Goal: Task Accomplishment & Management: Manage account settings

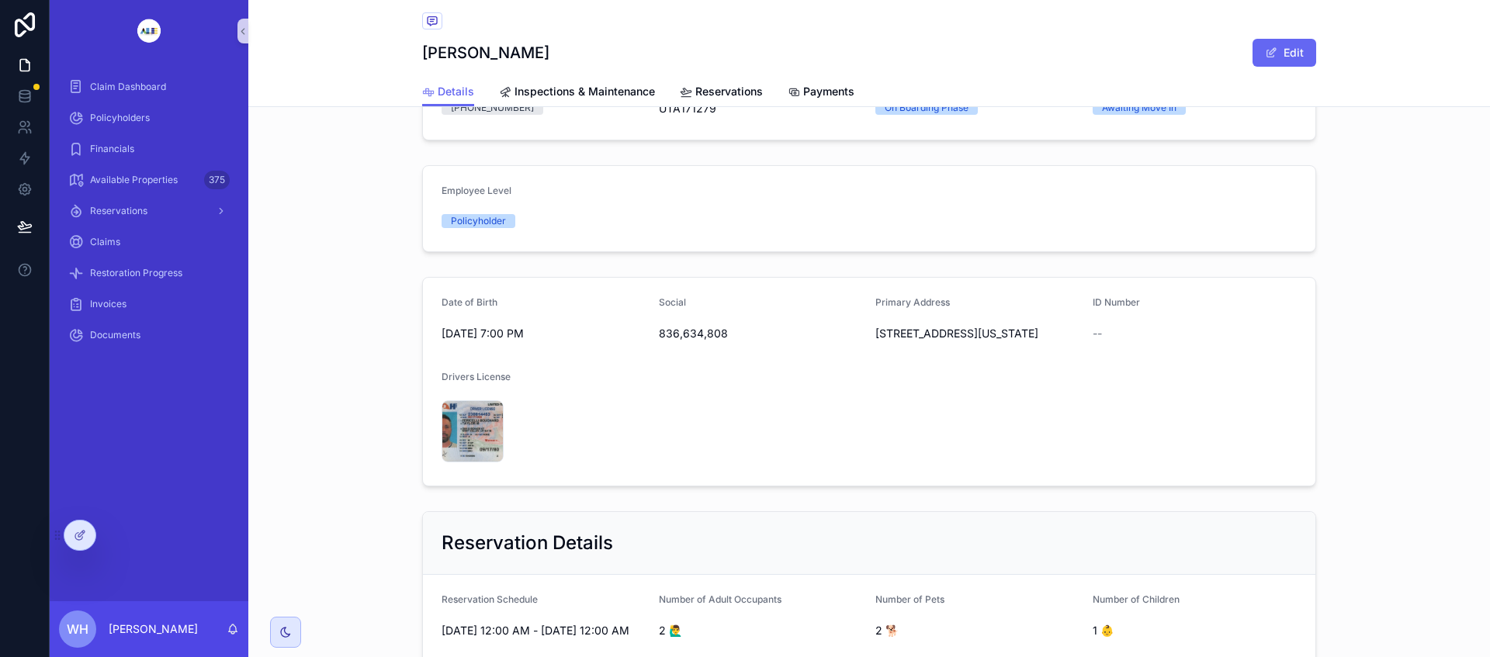
scroll to position [290, 0]
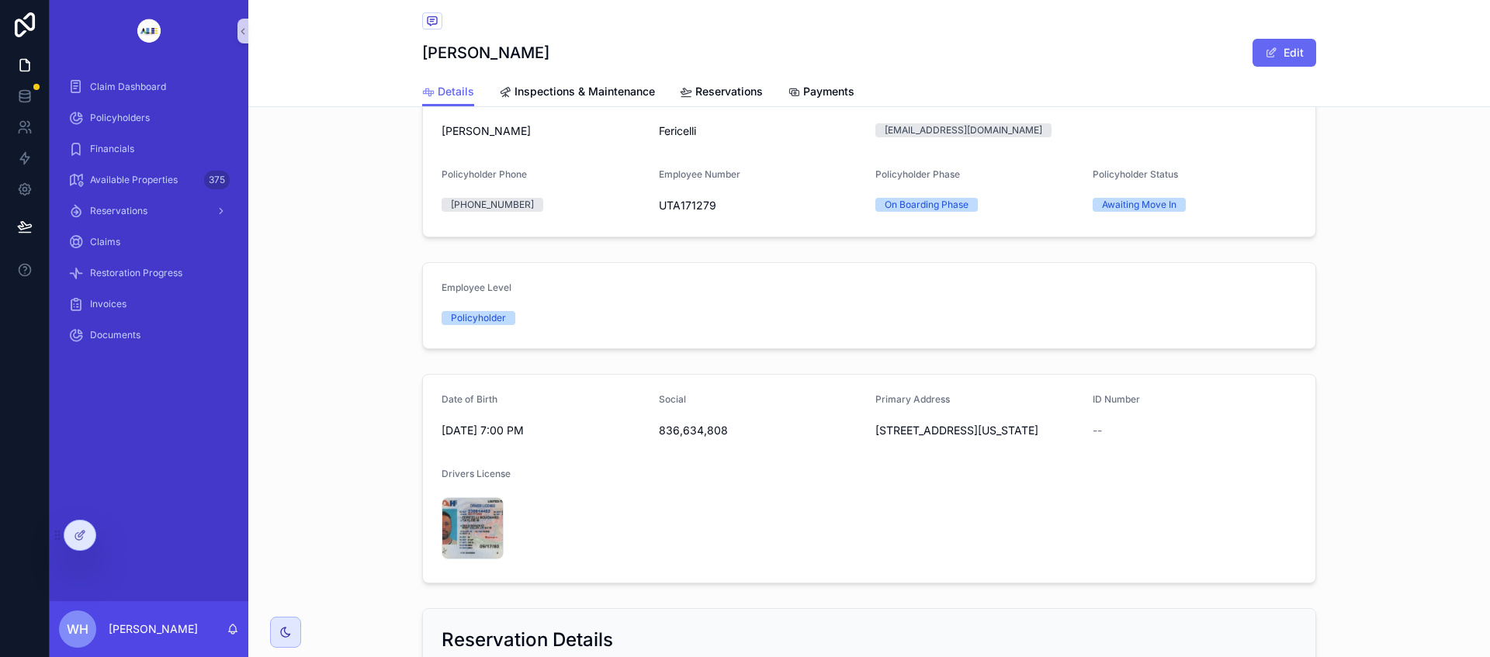
click at [87, 540] on div at bounding box center [79, 535] width 31 height 29
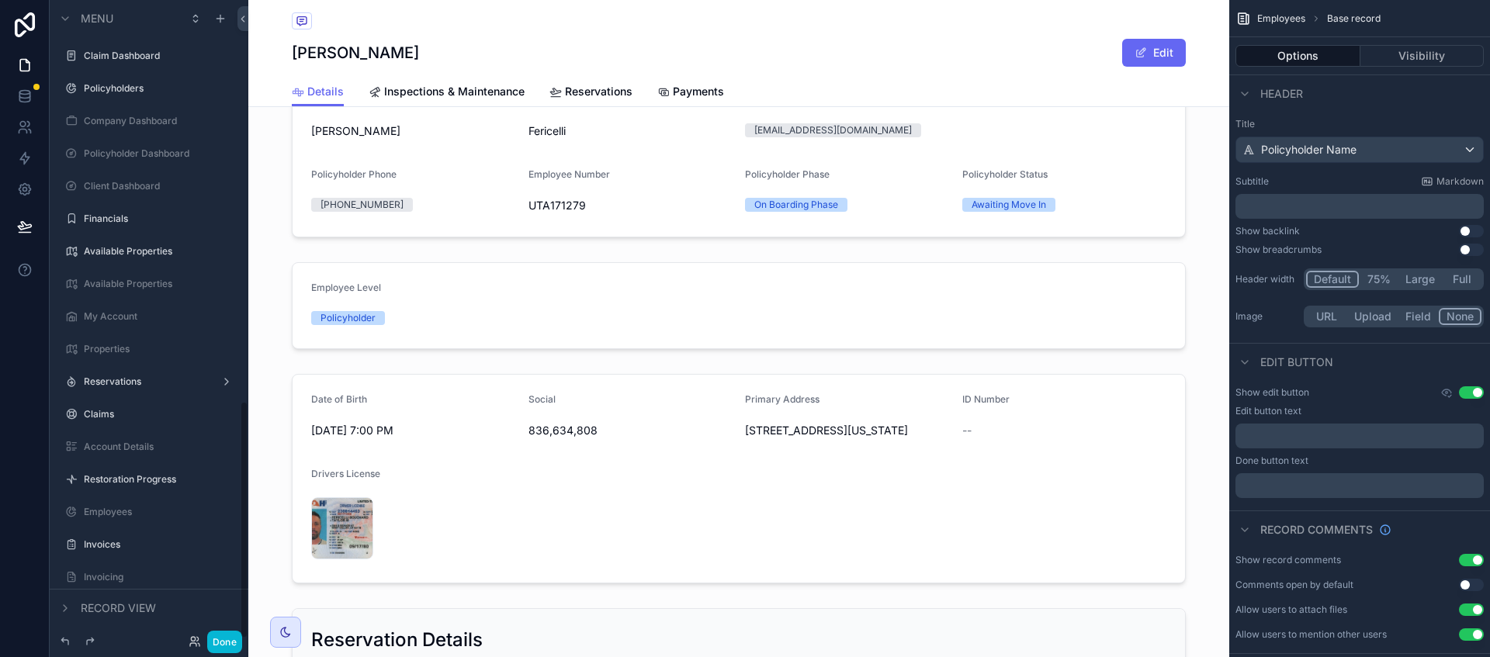
scroll to position [1078, 0]
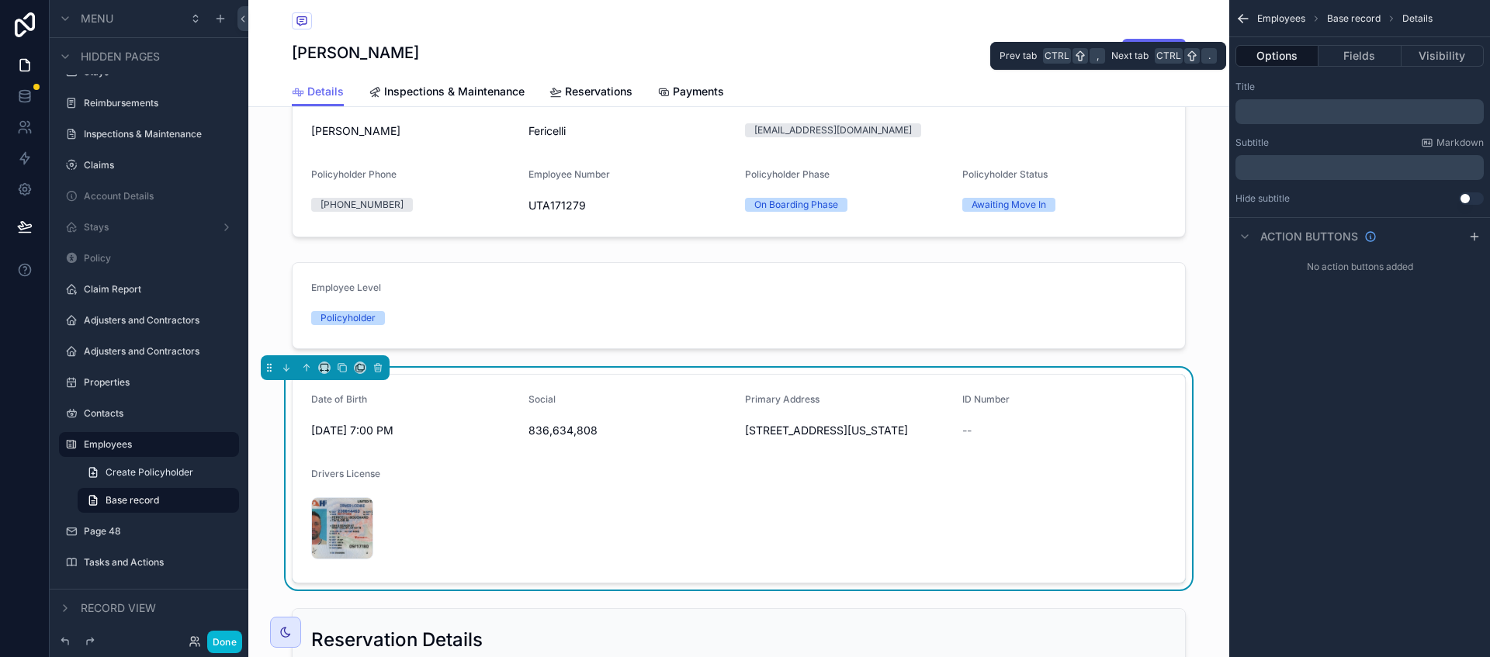
click at [1359, 61] on button "Fields" at bounding box center [1360, 56] width 82 height 22
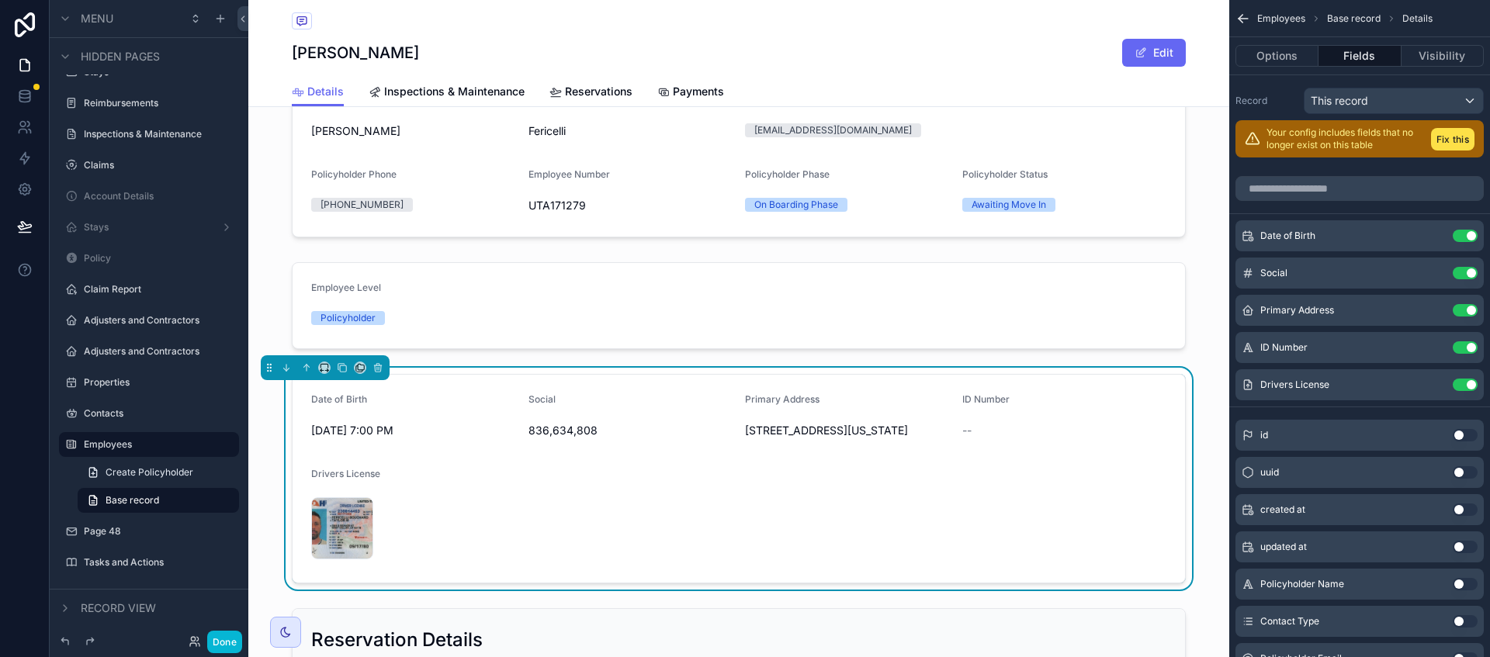
click at [0, 0] on icon "scrollable content" at bounding box center [0, 0] width 0 height 0
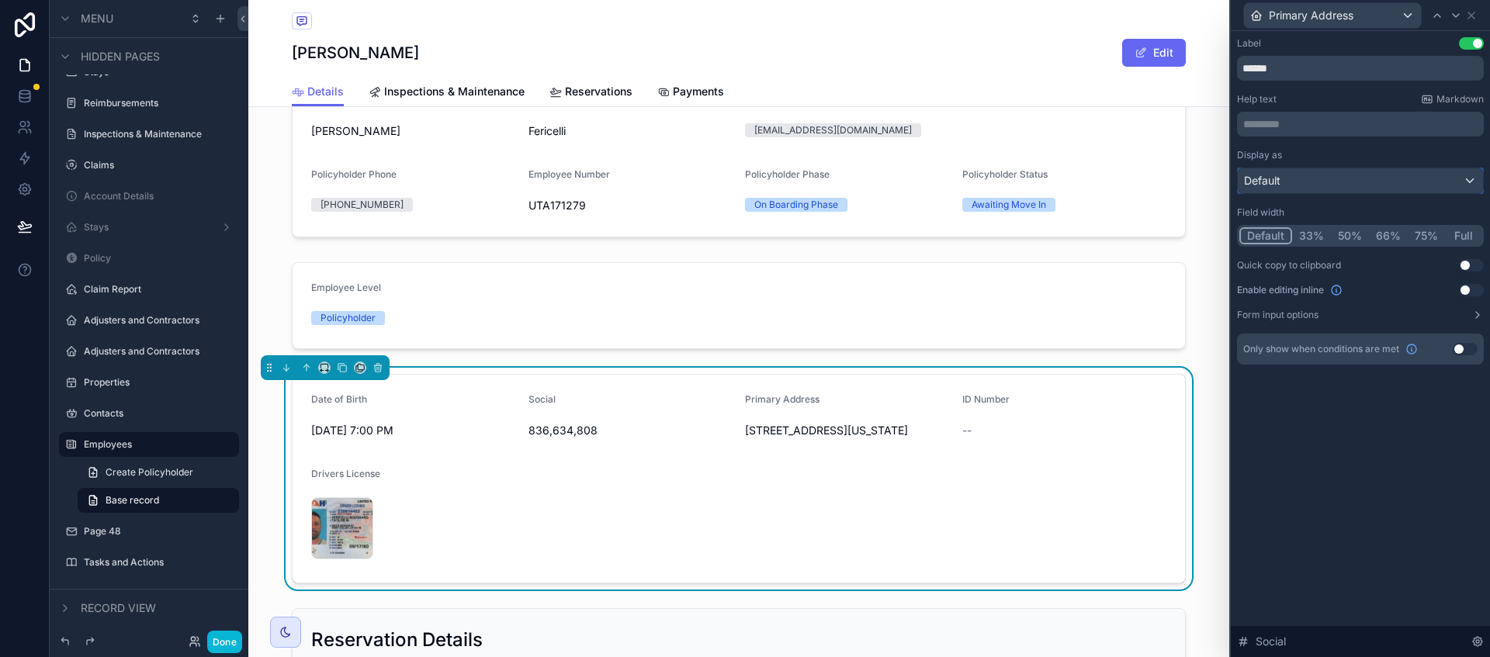
click at [1335, 184] on div "Default" at bounding box center [1360, 180] width 245 height 25
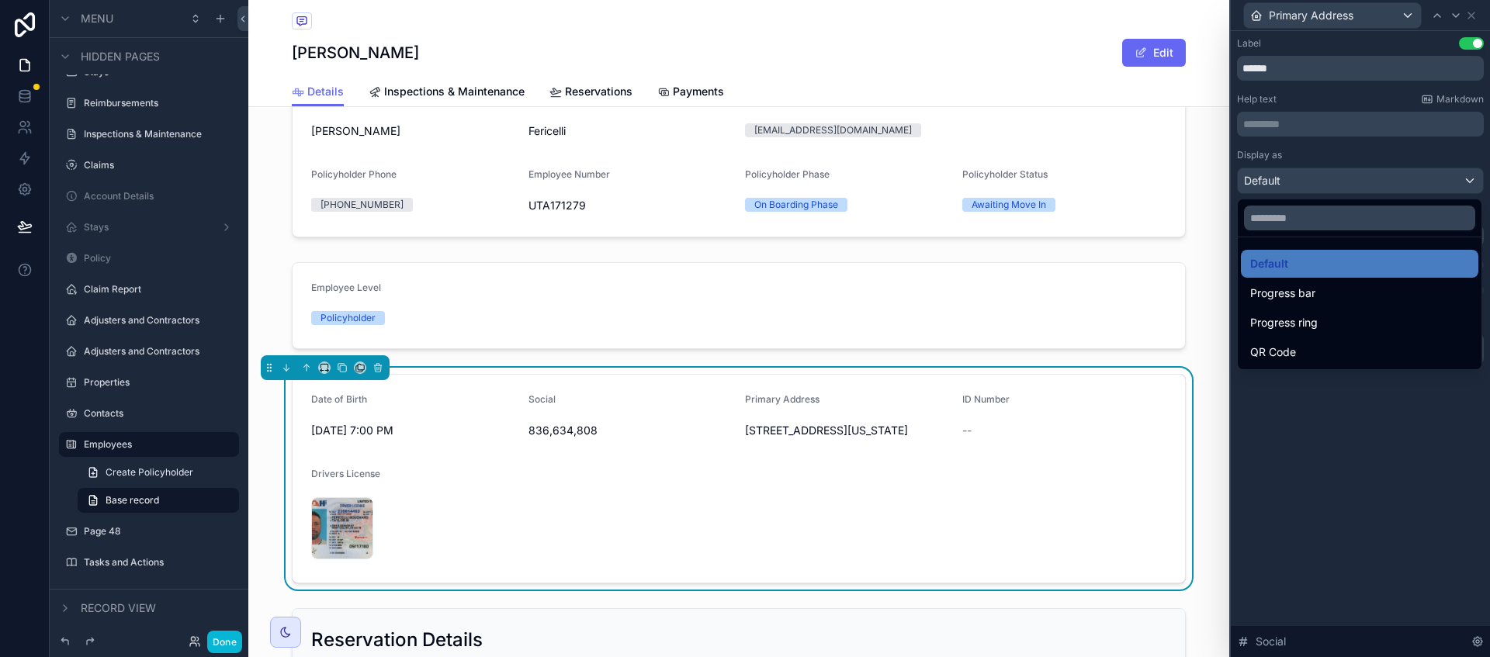
click at [1324, 262] on div "Default" at bounding box center [1359, 264] width 219 height 19
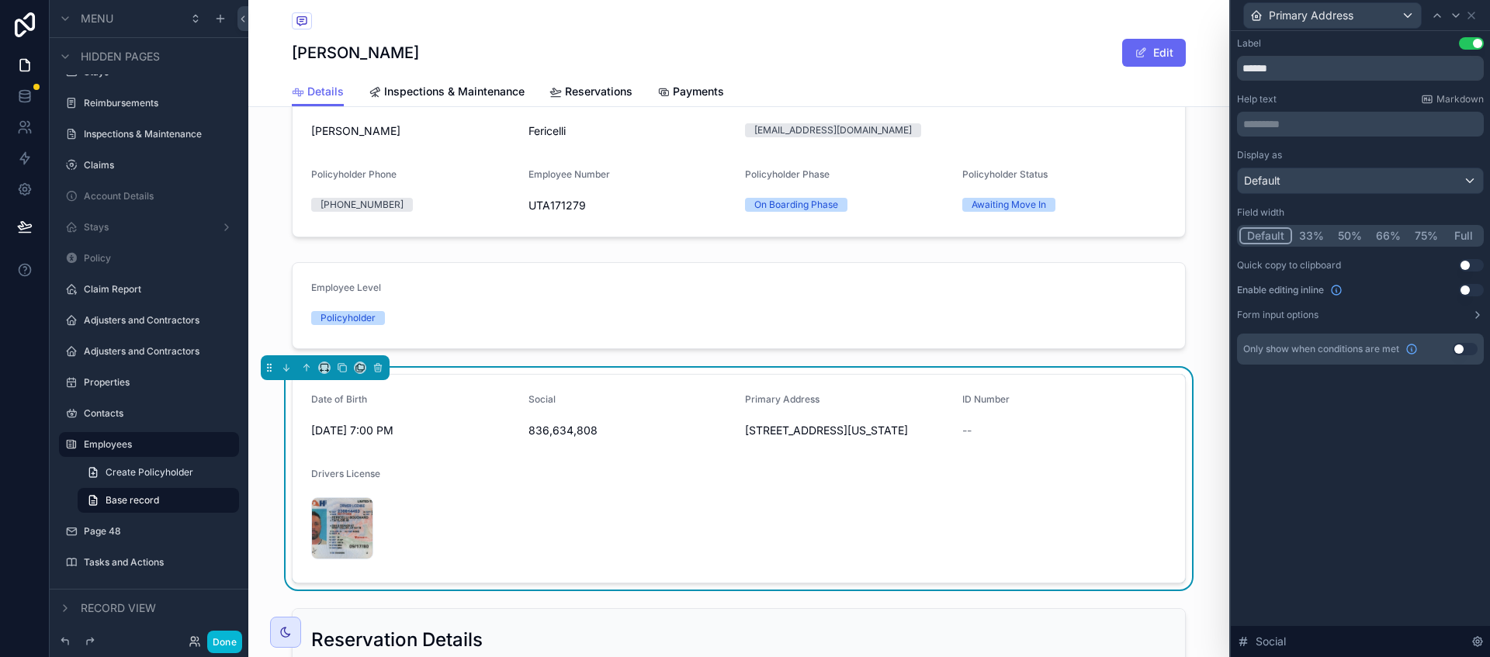
click at [1455, 319] on button "Form input options" at bounding box center [1360, 315] width 247 height 12
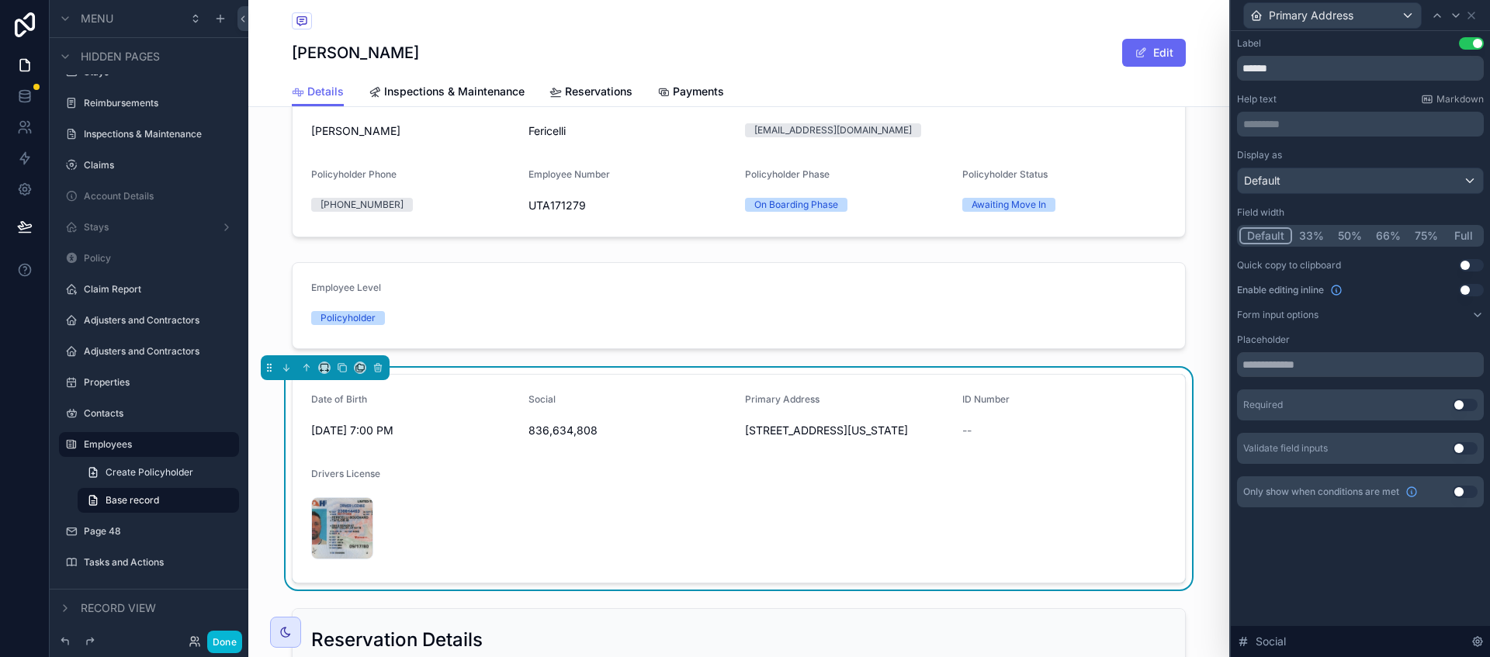
click at [1455, 319] on button "Form input options" at bounding box center [1360, 315] width 247 height 12
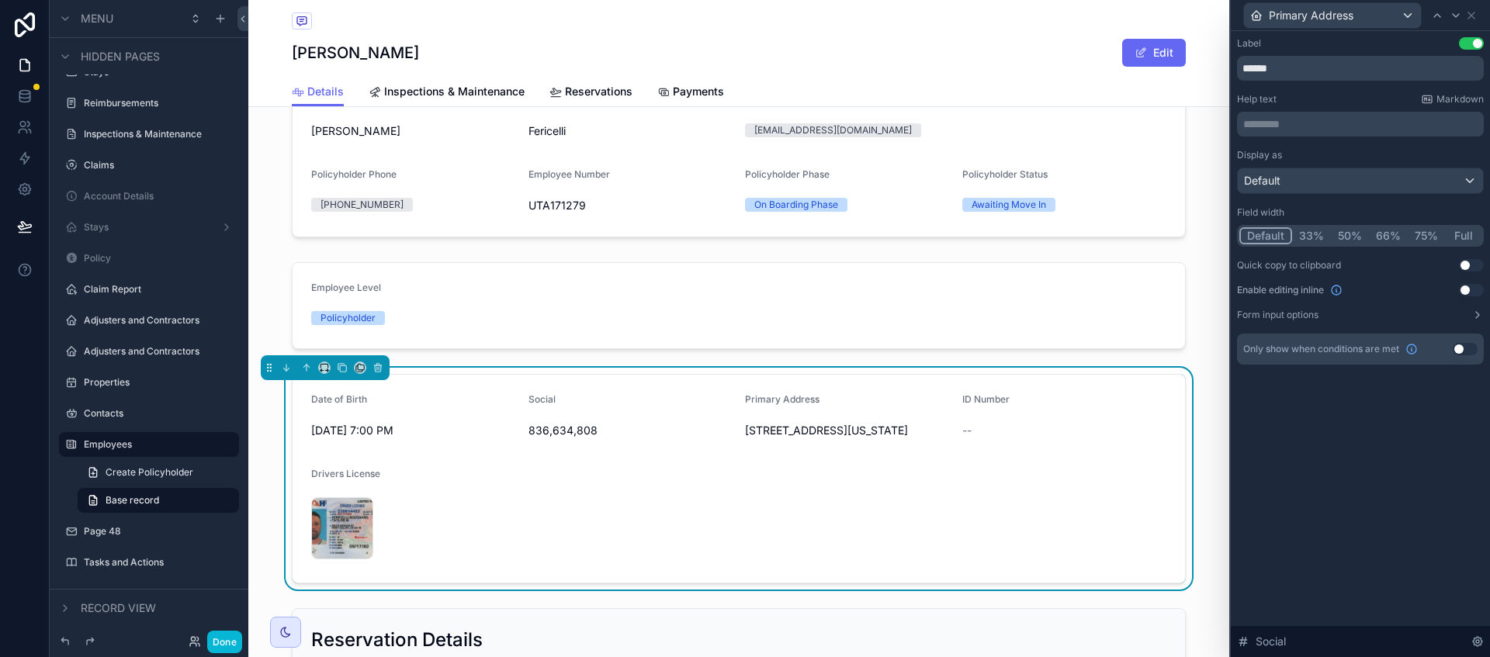
click at [1468, 293] on button "Use setting" at bounding box center [1471, 290] width 25 height 12
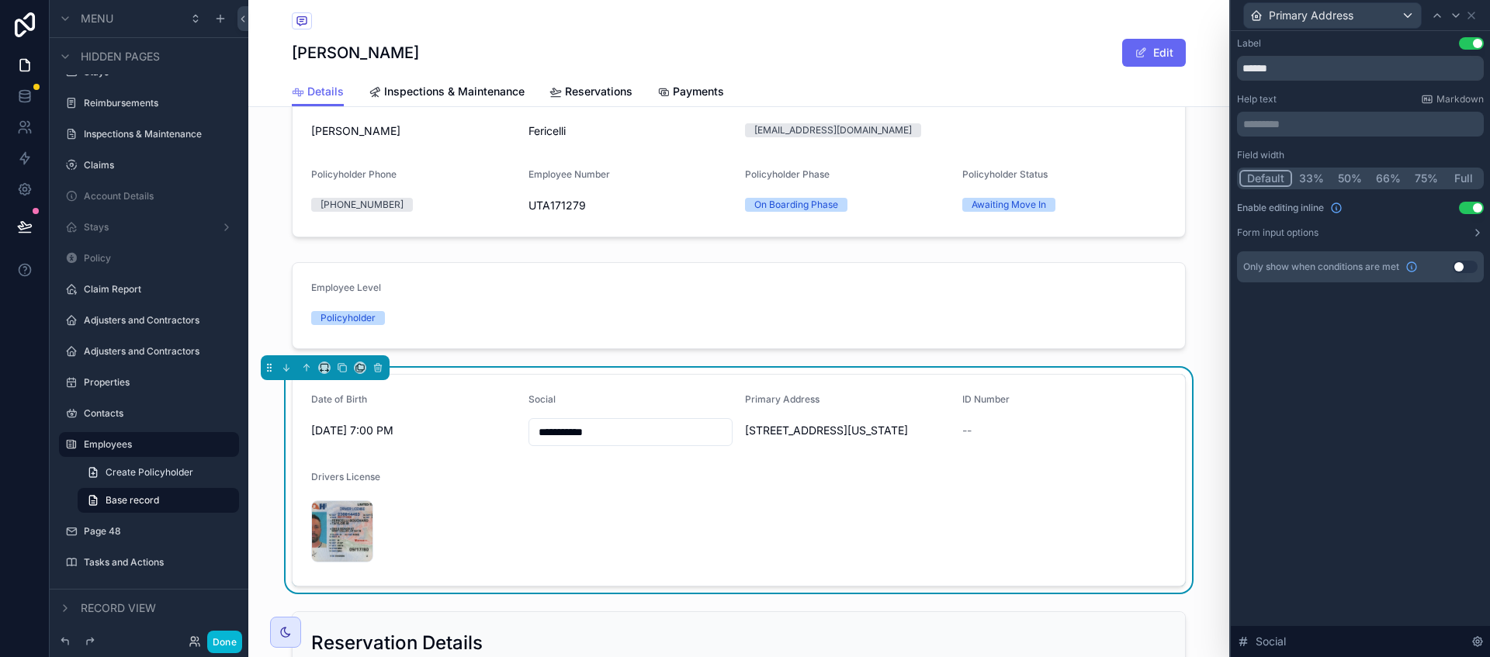
click at [1469, 205] on button "Use setting" at bounding box center [1471, 208] width 25 height 12
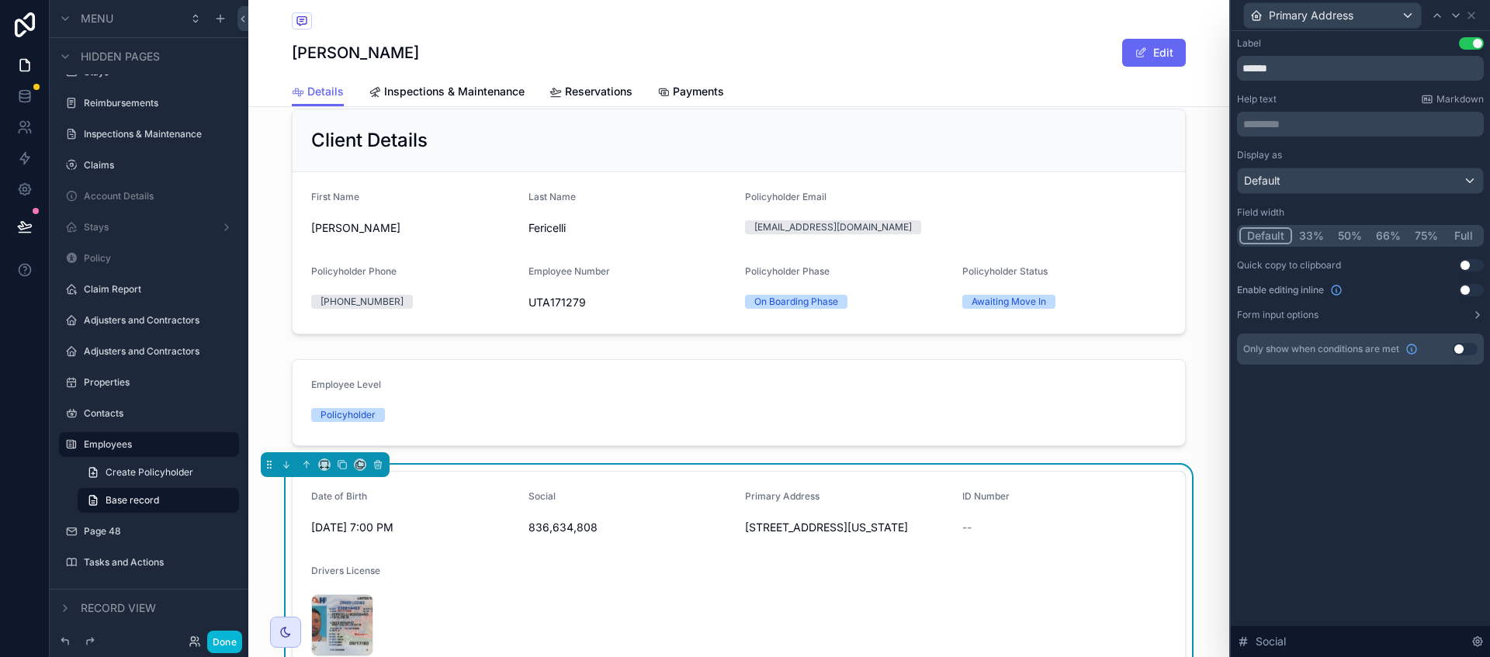
scroll to position [290, 0]
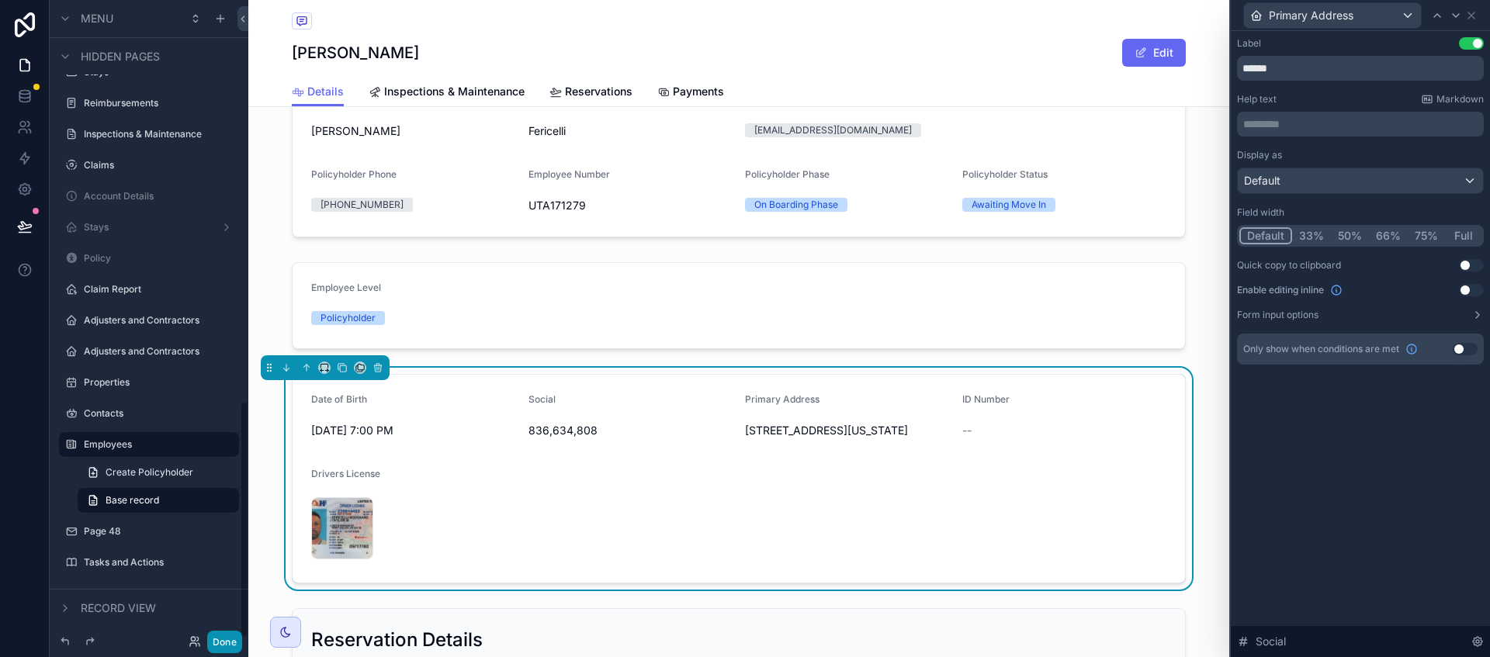
click at [231, 649] on button "Done" at bounding box center [224, 642] width 35 height 23
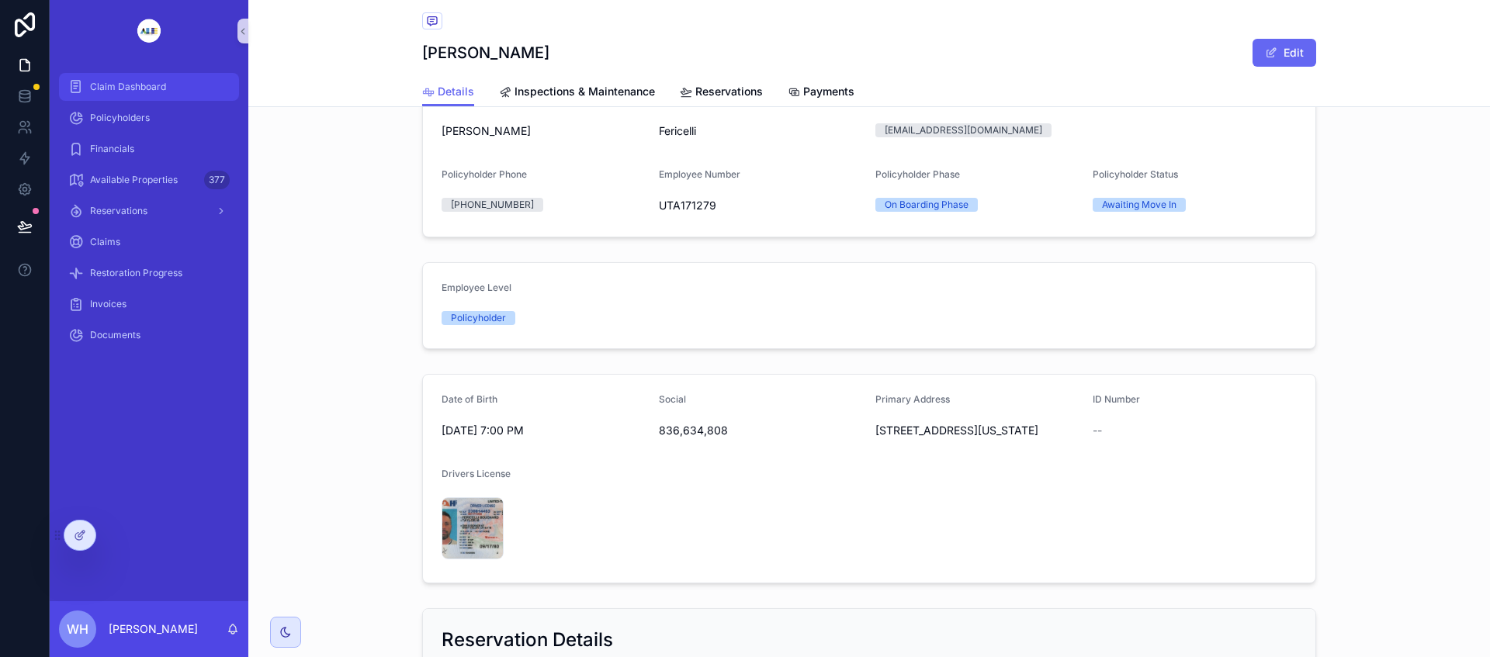
click at [130, 90] on span "Claim Dashboard" at bounding box center [128, 87] width 76 height 12
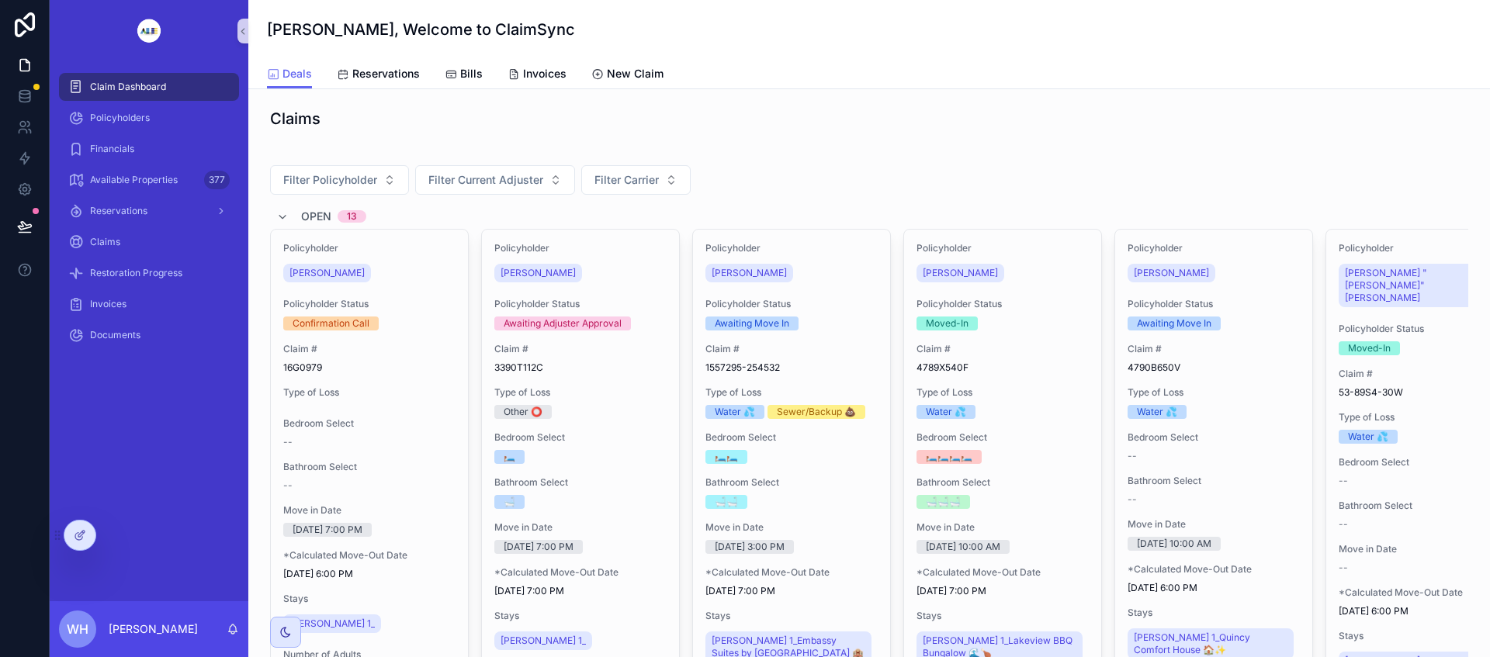
click at [285, 217] on icon "scrollable content" at bounding box center [282, 217] width 12 height 12
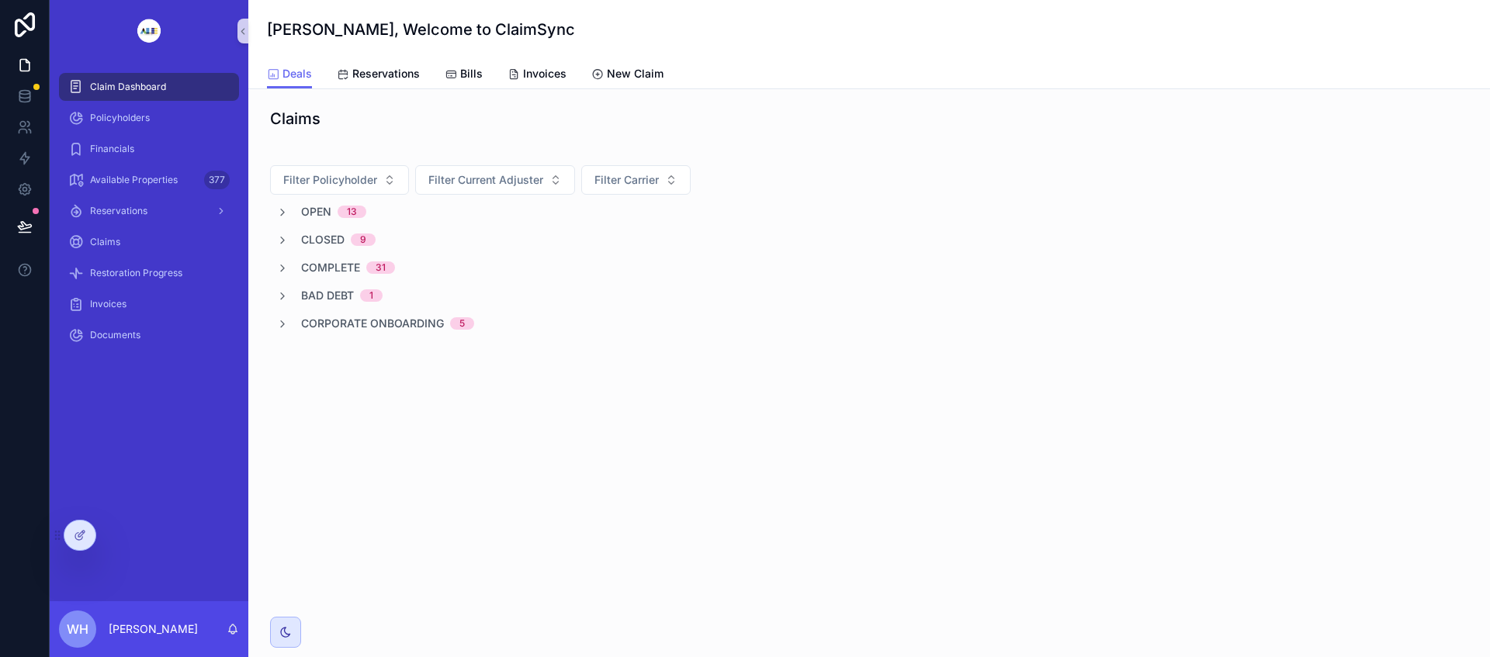
click at [280, 210] on icon "scrollable content" at bounding box center [282, 212] width 12 height 12
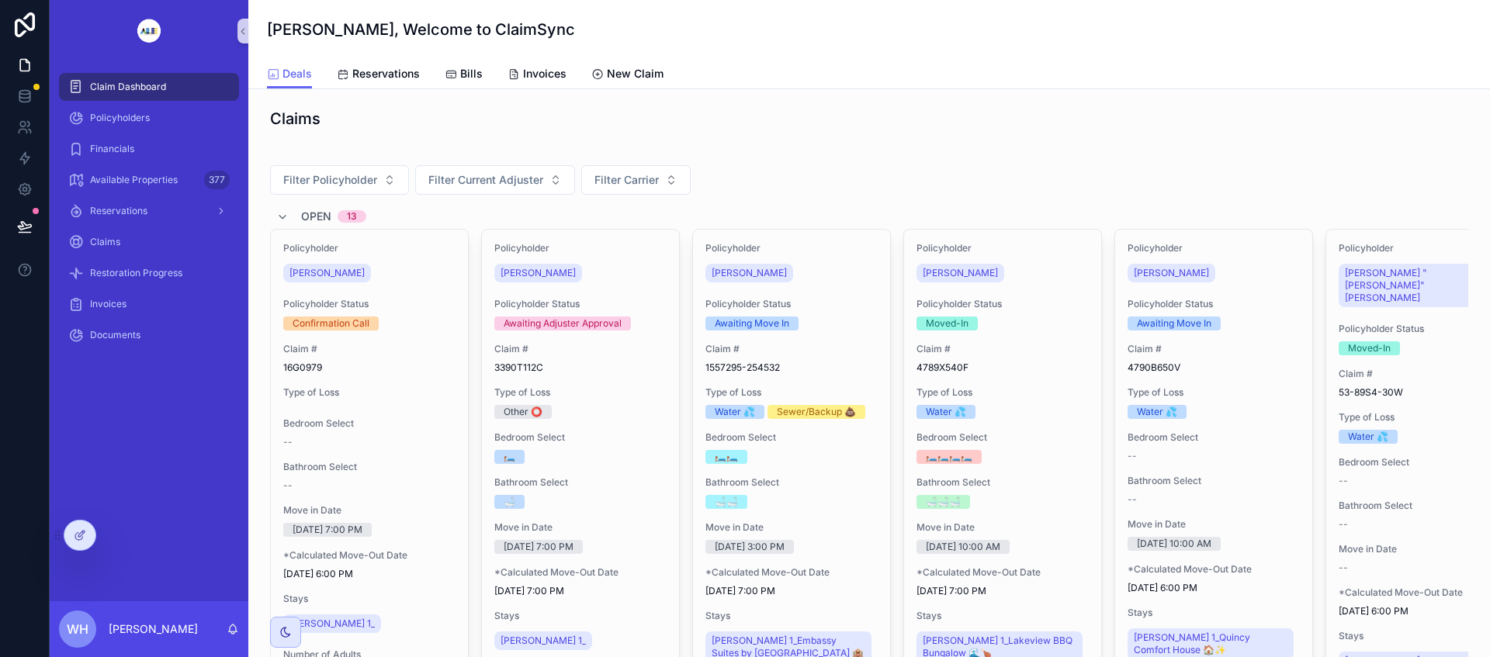
click at [602, 406] on div "Other ⭕" at bounding box center [580, 412] width 172 height 14
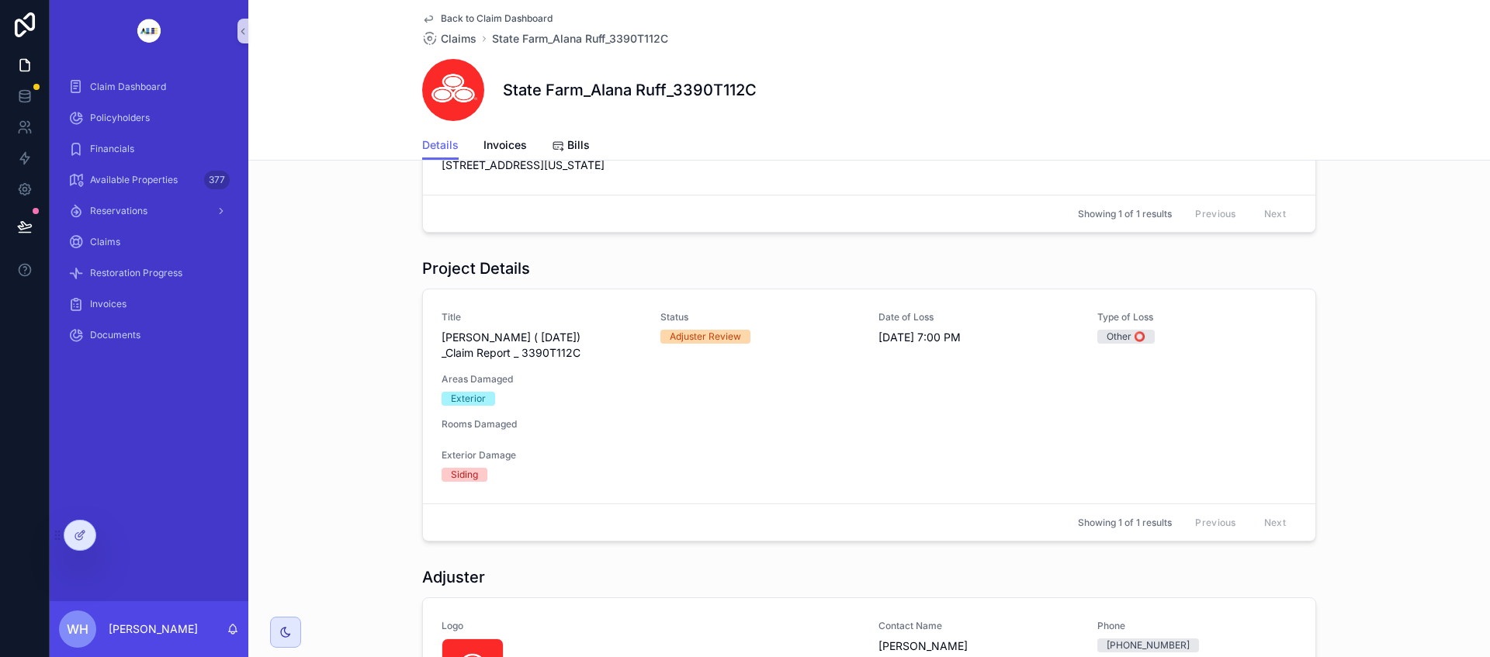
scroll to position [286, 0]
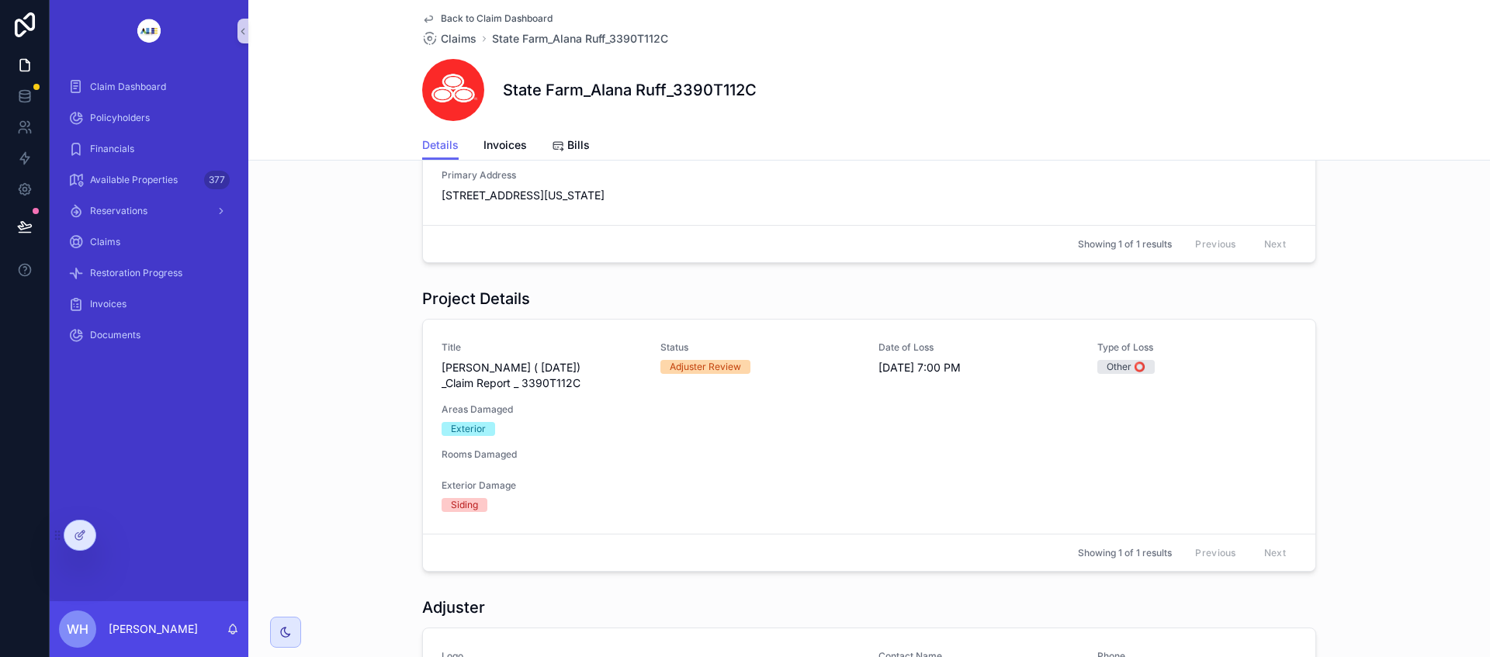
click at [747, 470] on div "Title [PERSON_NAME] ( [DATE]) _Claim Report _ 3390T112C Status Adjuster Review …" at bounding box center [869, 427] width 855 height 171
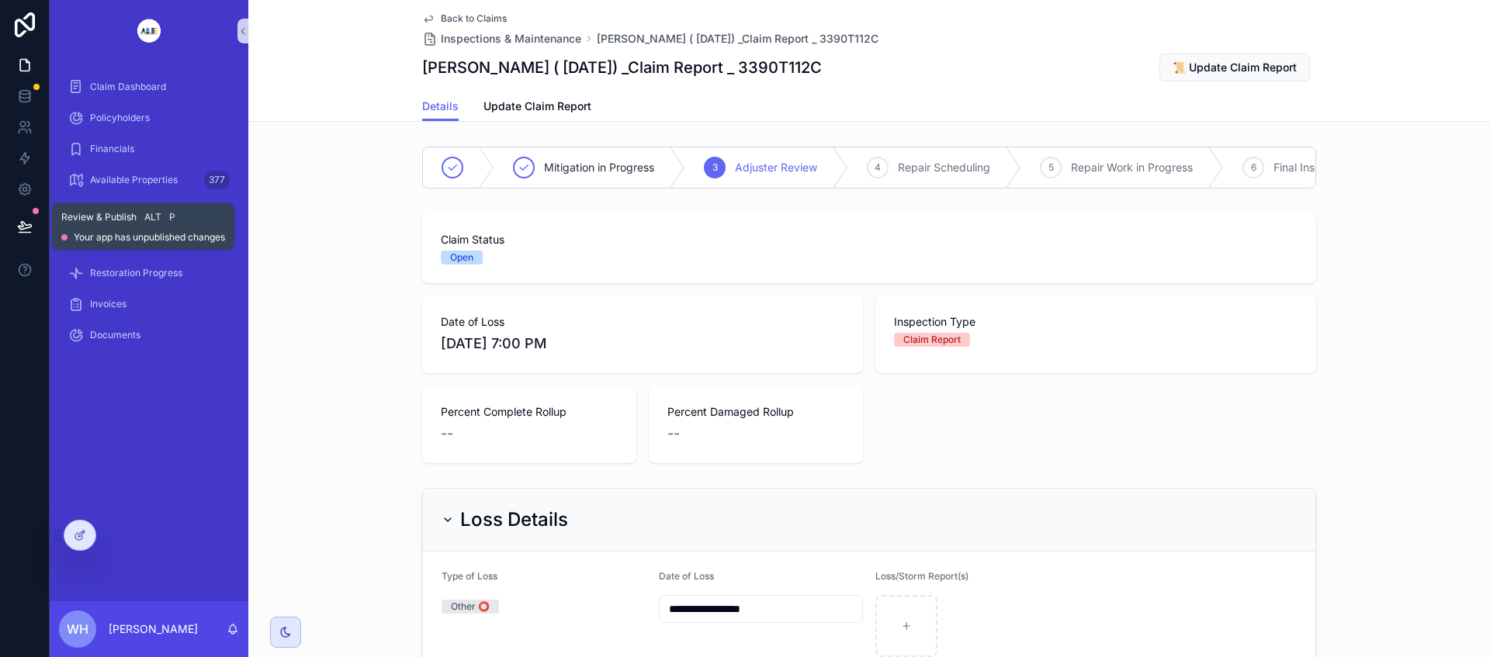
click at [26, 227] on icon at bounding box center [25, 227] width 16 height 16
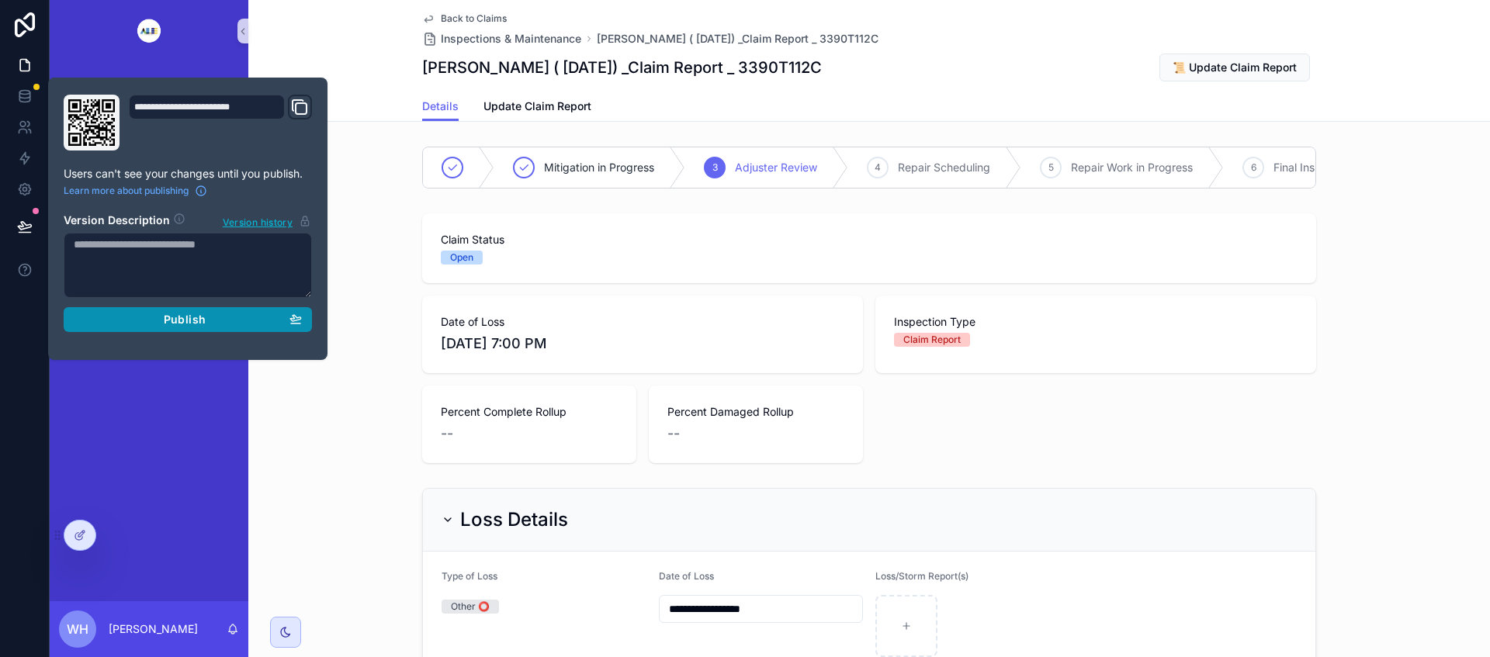
click at [192, 321] on span "Publish" at bounding box center [185, 320] width 42 height 14
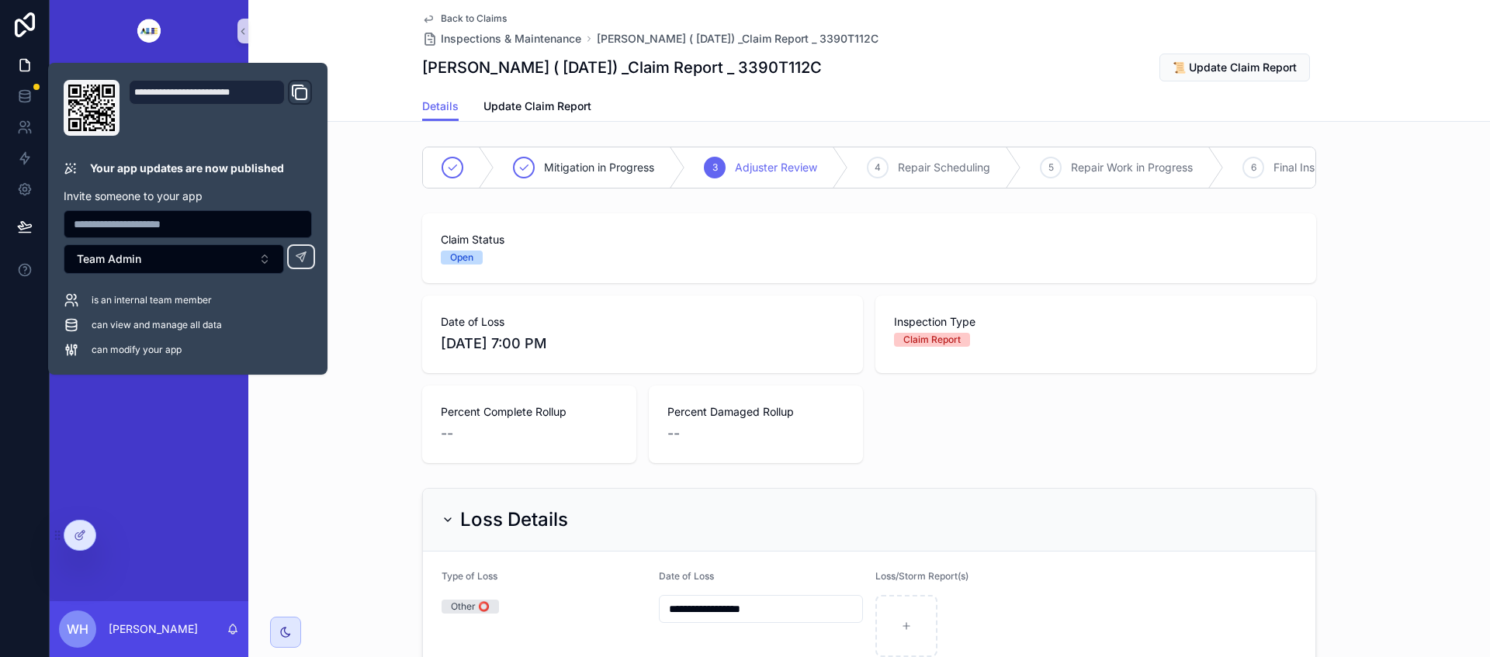
scroll to position [0, 776]
click at [370, 229] on div "Claim Status Open Date of Loss [DATE] 7:00 PM Inspection Type Claim Report Perc…" at bounding box center [869, 338] width 1242 height 262
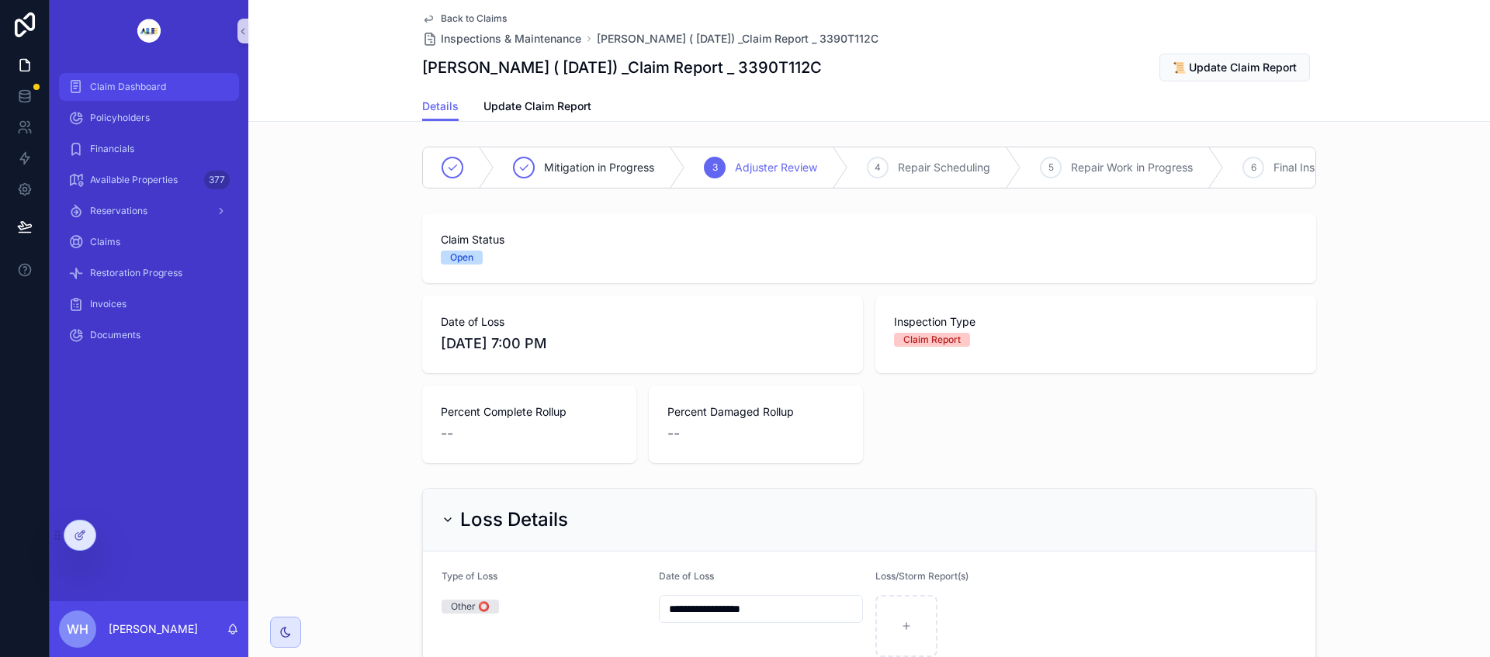
click at [135, 88] on span "Claim Dashboard" at bounding box center [128, 87] width 76 height 12
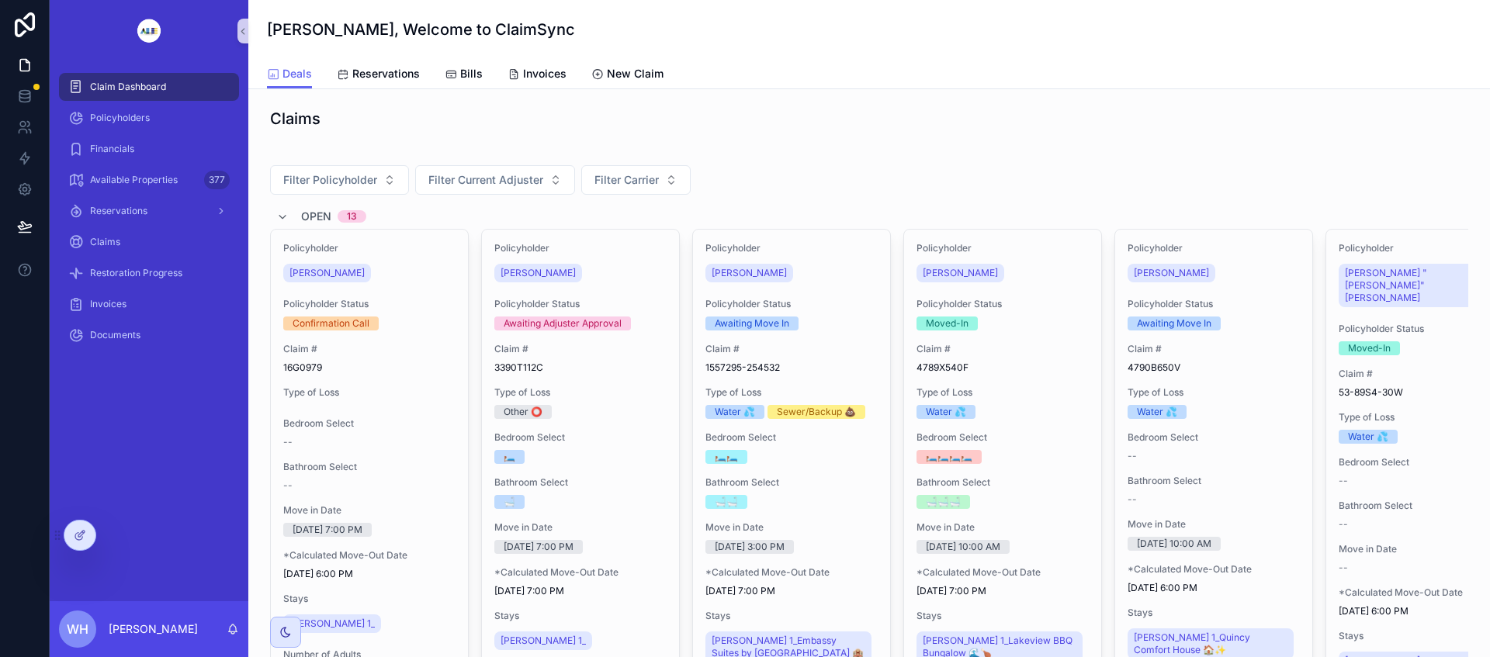
scroll to position [194, 0]
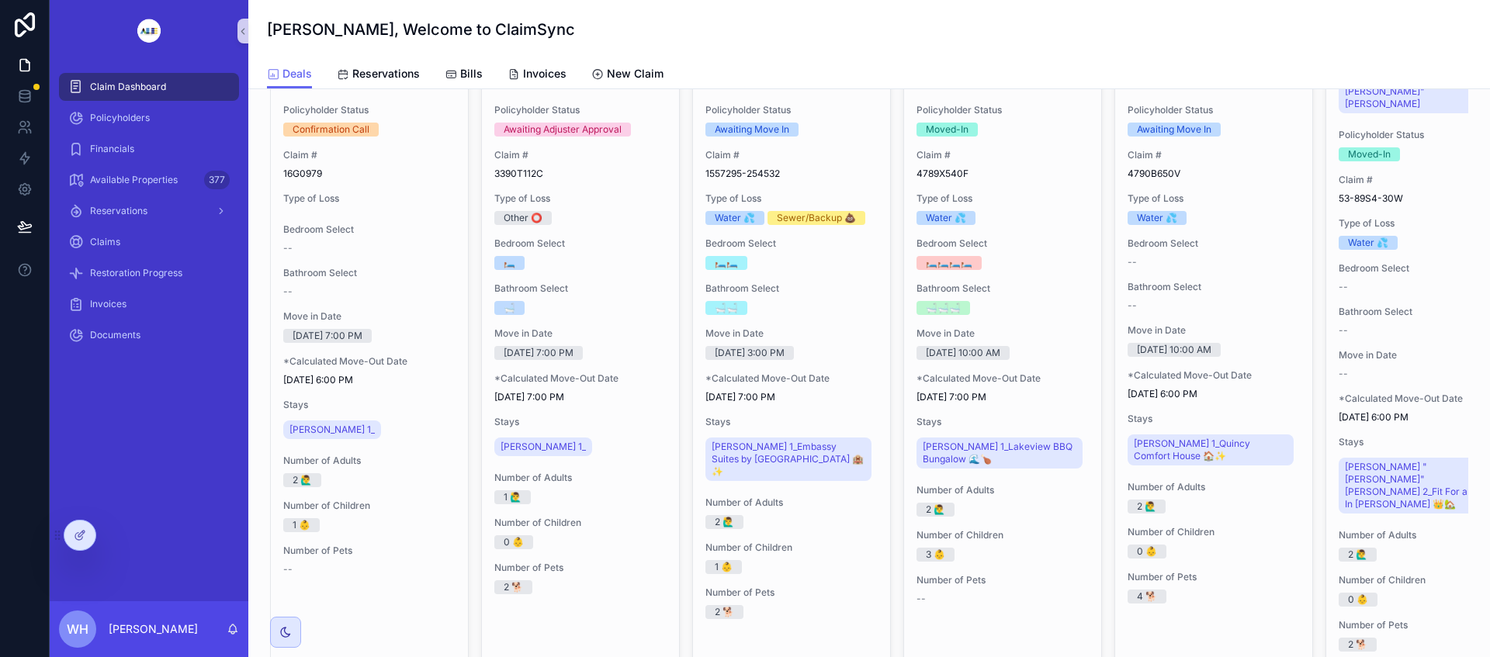
click at [841, 314] on div "🛁🛁" at bounding box center [792, 308] width 172 height 14
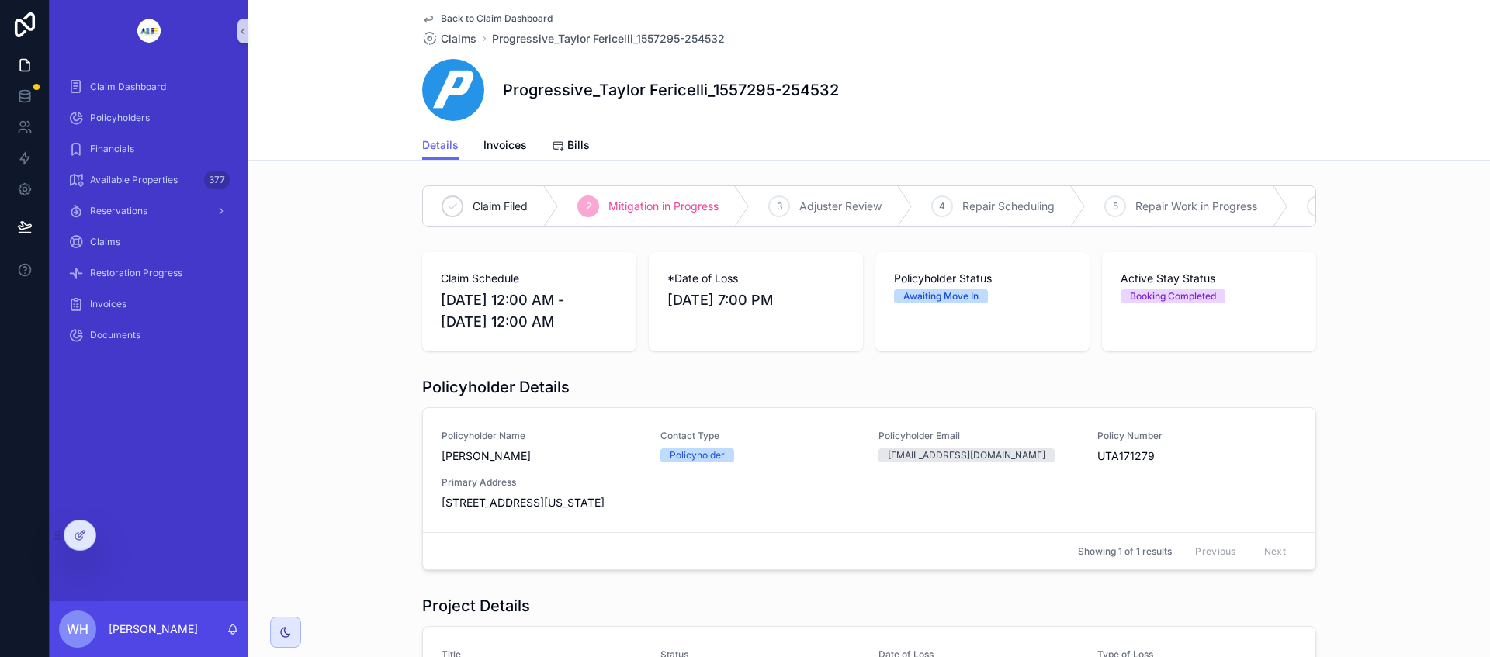
drag, startPoint x: 434, startPoint y: 290, endPoint x: 602, endPoint y: 343, distance: 176.5
click at [602, 333] on div "Claim Schedule [DATE] 12:00 AM - [DATE] 12:00 AM" at bounding box center [529, 302] width 177 height 62
click at [361, 337] on div "Claim Schedule [DATE] 12:00 AM - [DATE] 12:00 AM *Date of Loss [DATE] 7:00 PM P…" at bounding box center [869, 302] width 1242 height 112
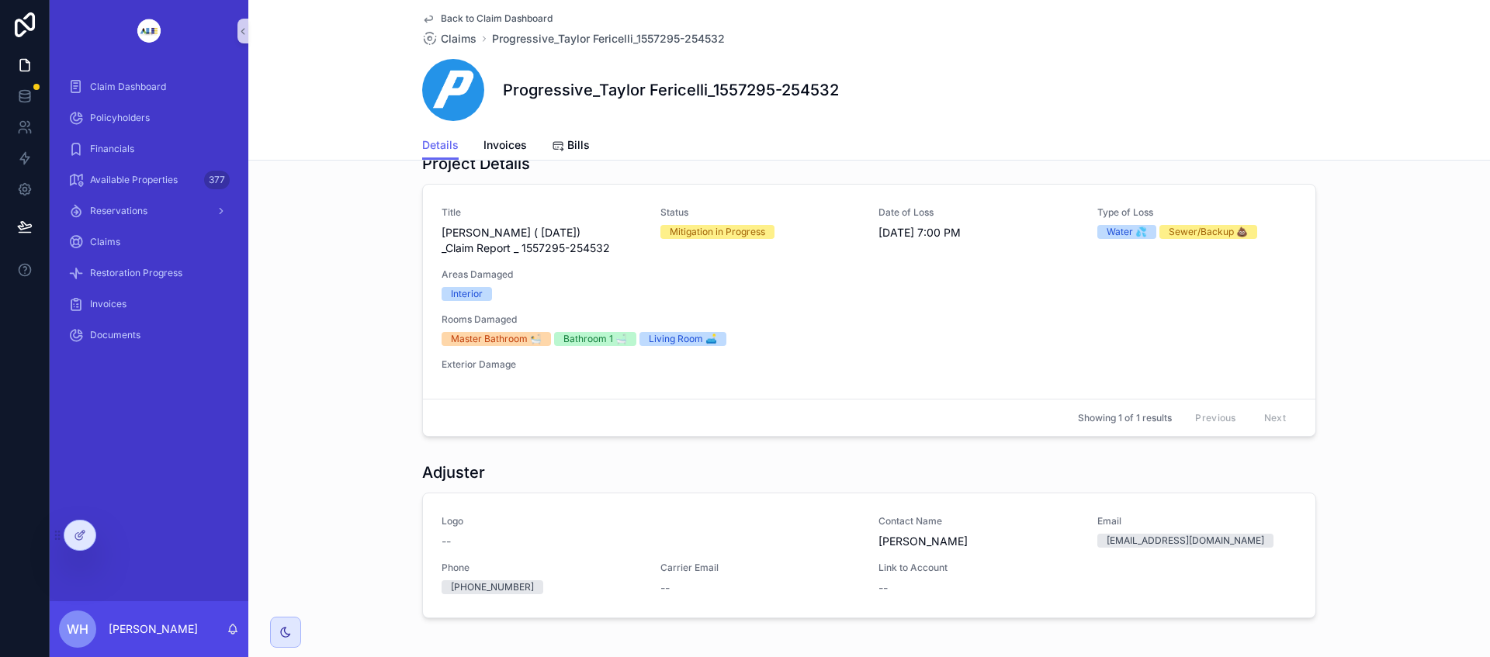
scroll to position [539, 0]
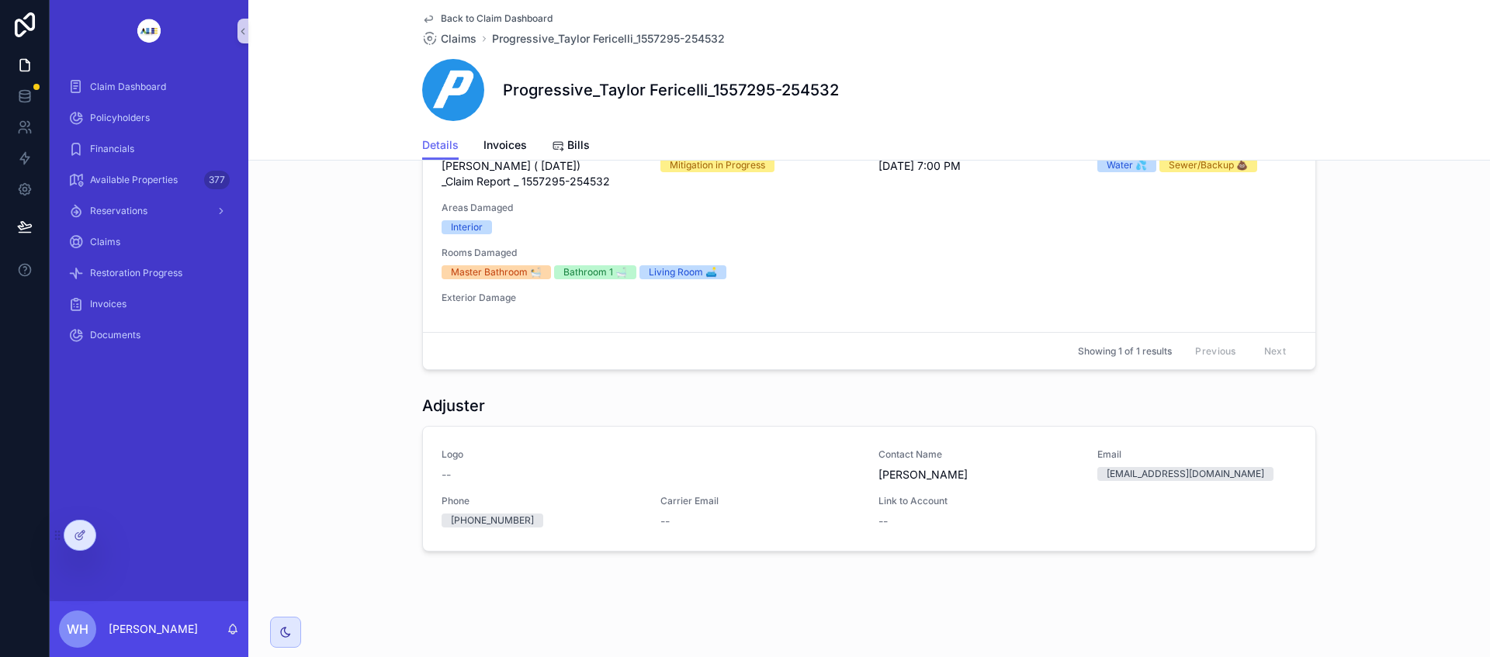
click at [492, 468] on div "--" at bounding box center [651, 475] width 418 height 16
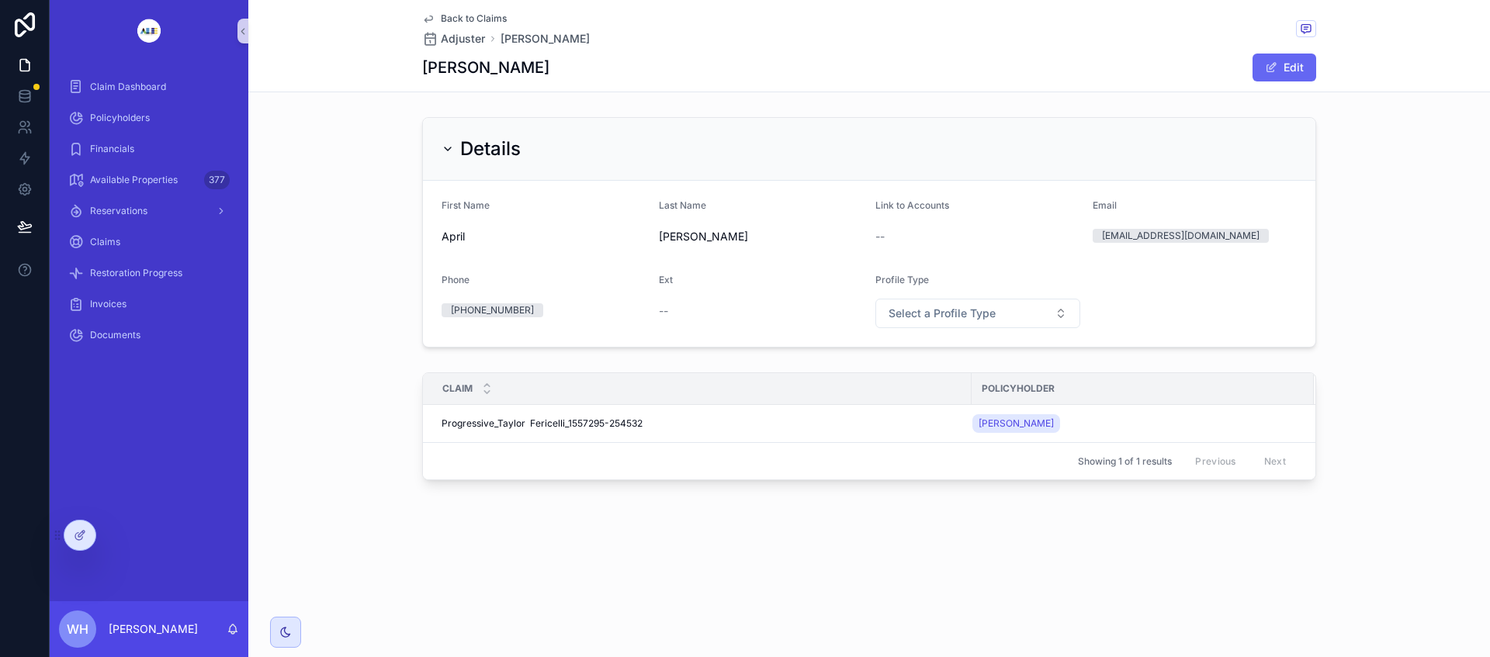
click at [1286, 69] on button "Edit" at bounding box center [1285, 68] width 64 height 28
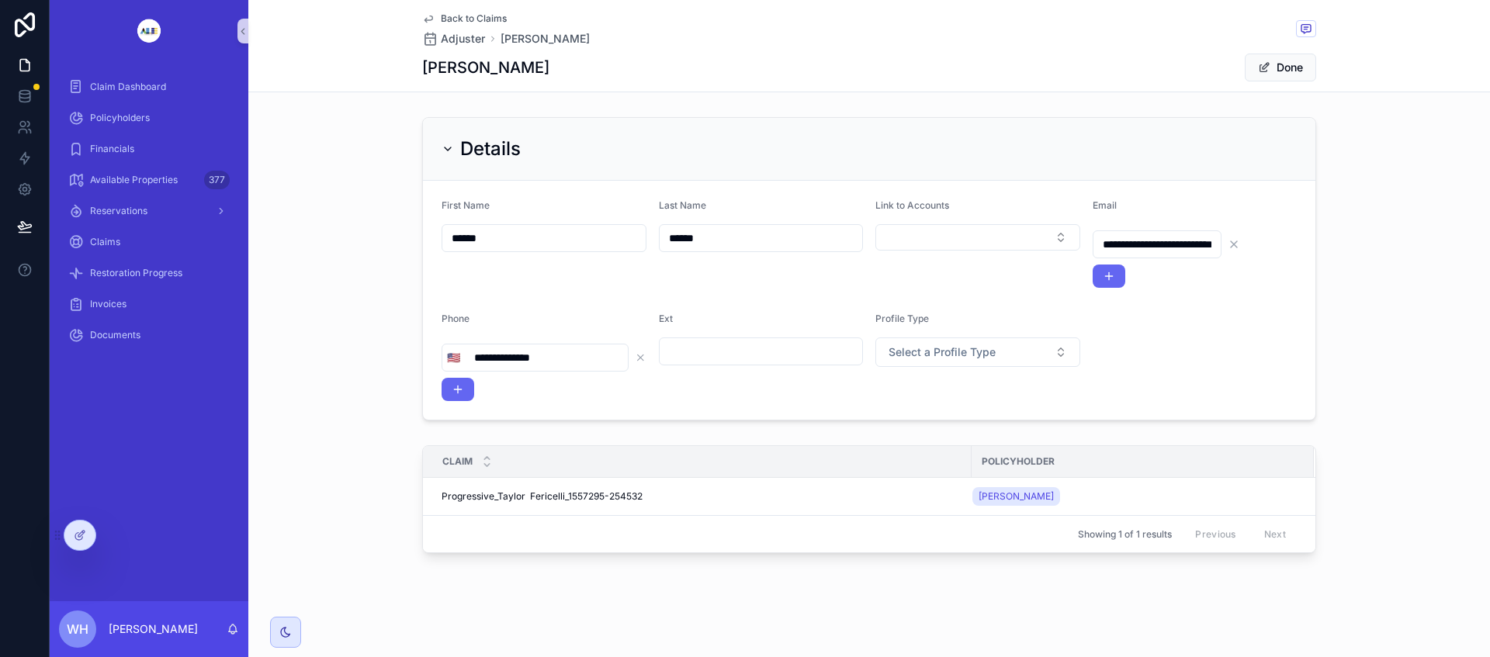
click at [959, 234] on button "Select Button" at bounding box center [978, 237] width 205 height 26
type input "******"
click at [903, 295] on span "Progressive" at bounding box center [909, 299] width 60 height 16
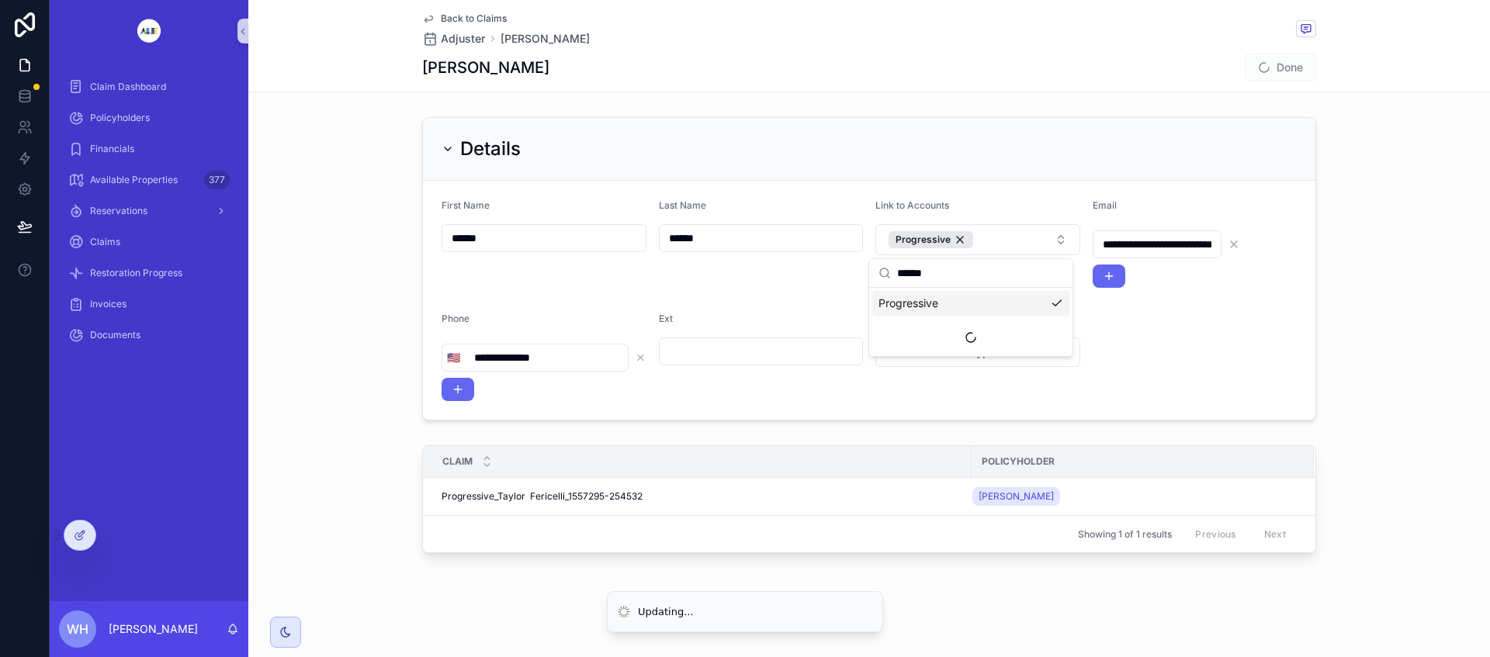
click at [799, 285] on div "Last Name ******" at bounding box center [761, 243] width 205 height 88
click at [1272, 67] on button "Done" at bounding box center [1280, 68] width 71 height 28
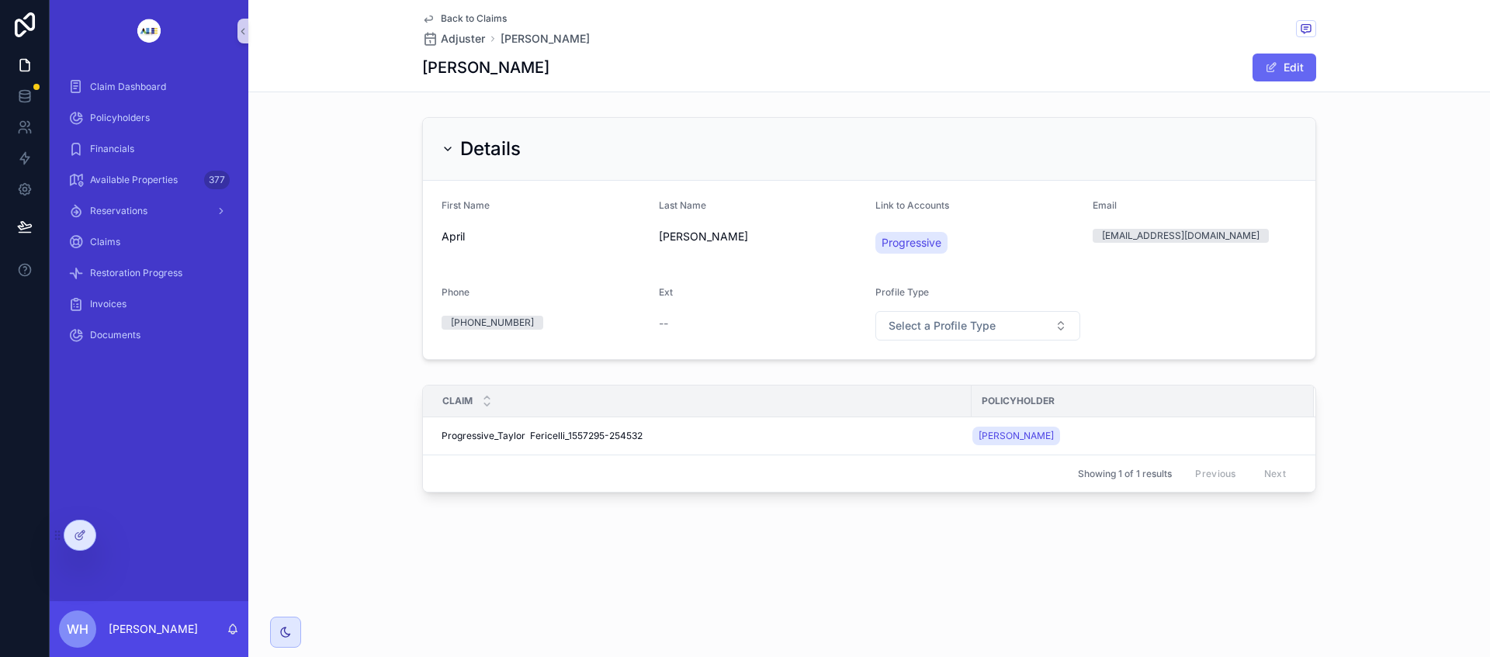
click at [473, 17] on span "Back to Claims" at bounding box center [474, 18] width 66 height 12
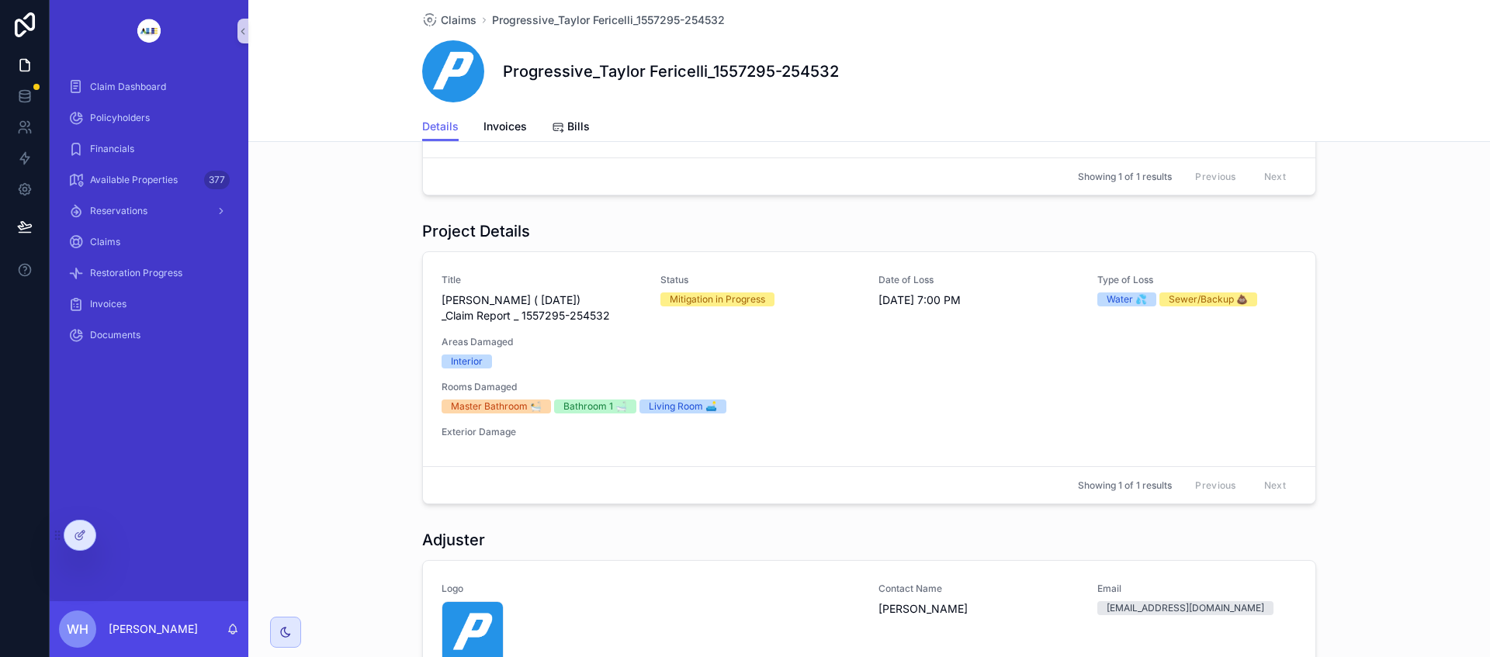
scroll to position [386, 0]
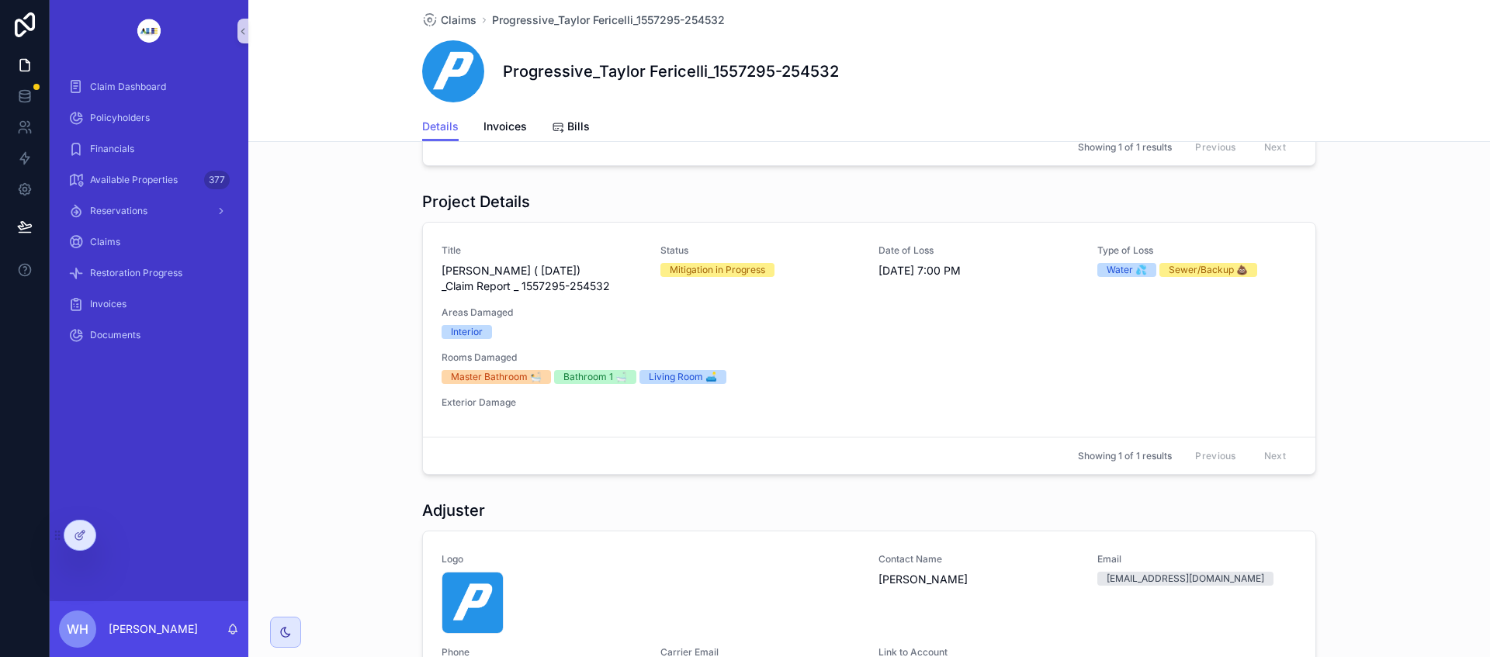
click at [820, 364] on span "Rooms Damaged" at bounding box center [869, 358] width 855 height 12
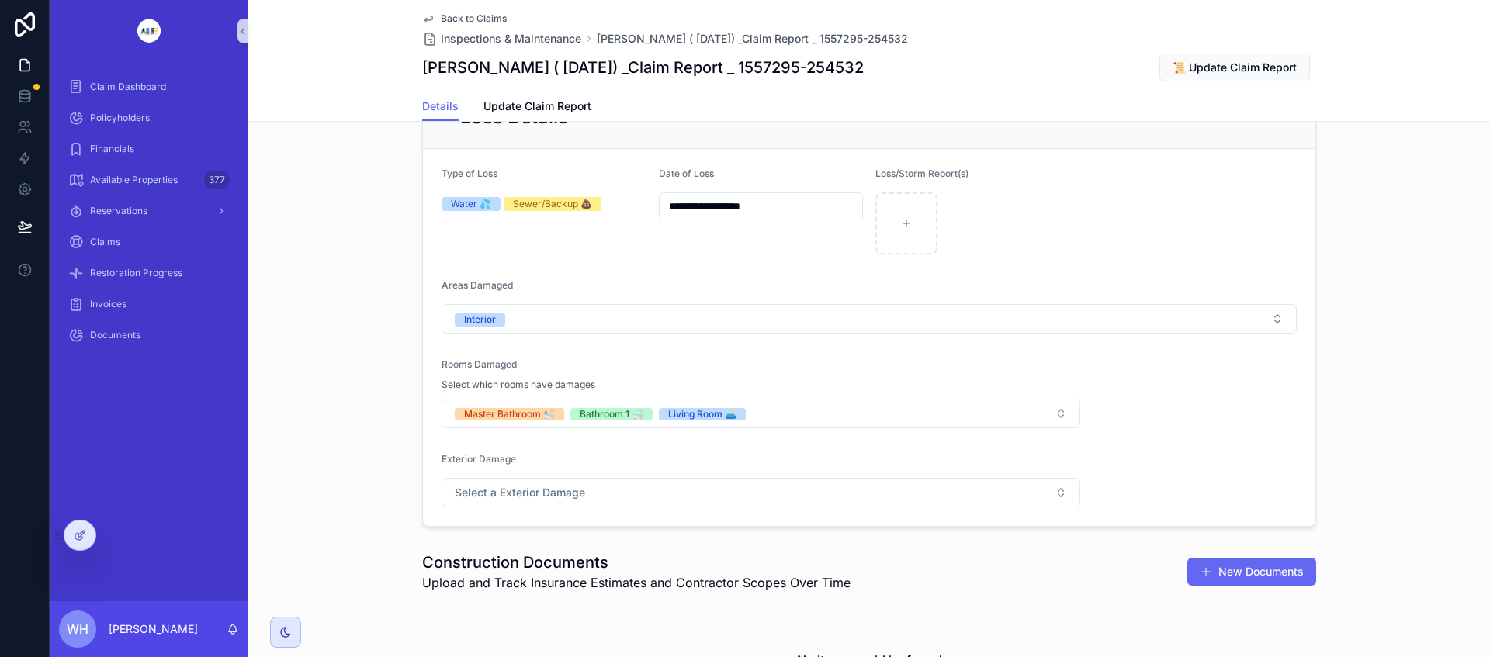
scroll to position [397, 0]
